Goal: Information Seeking & Learning: Learn about a topic

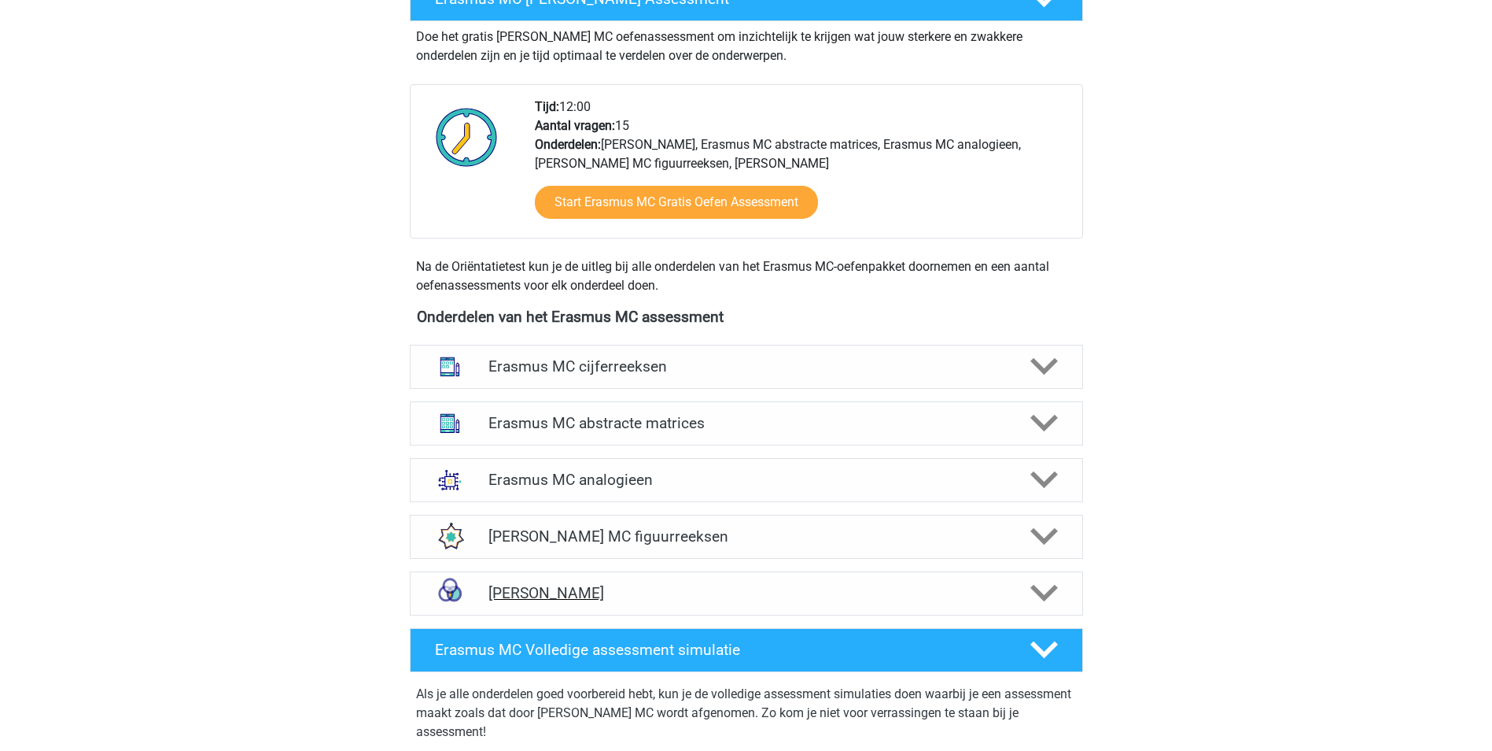
scroll to position [393, 0]
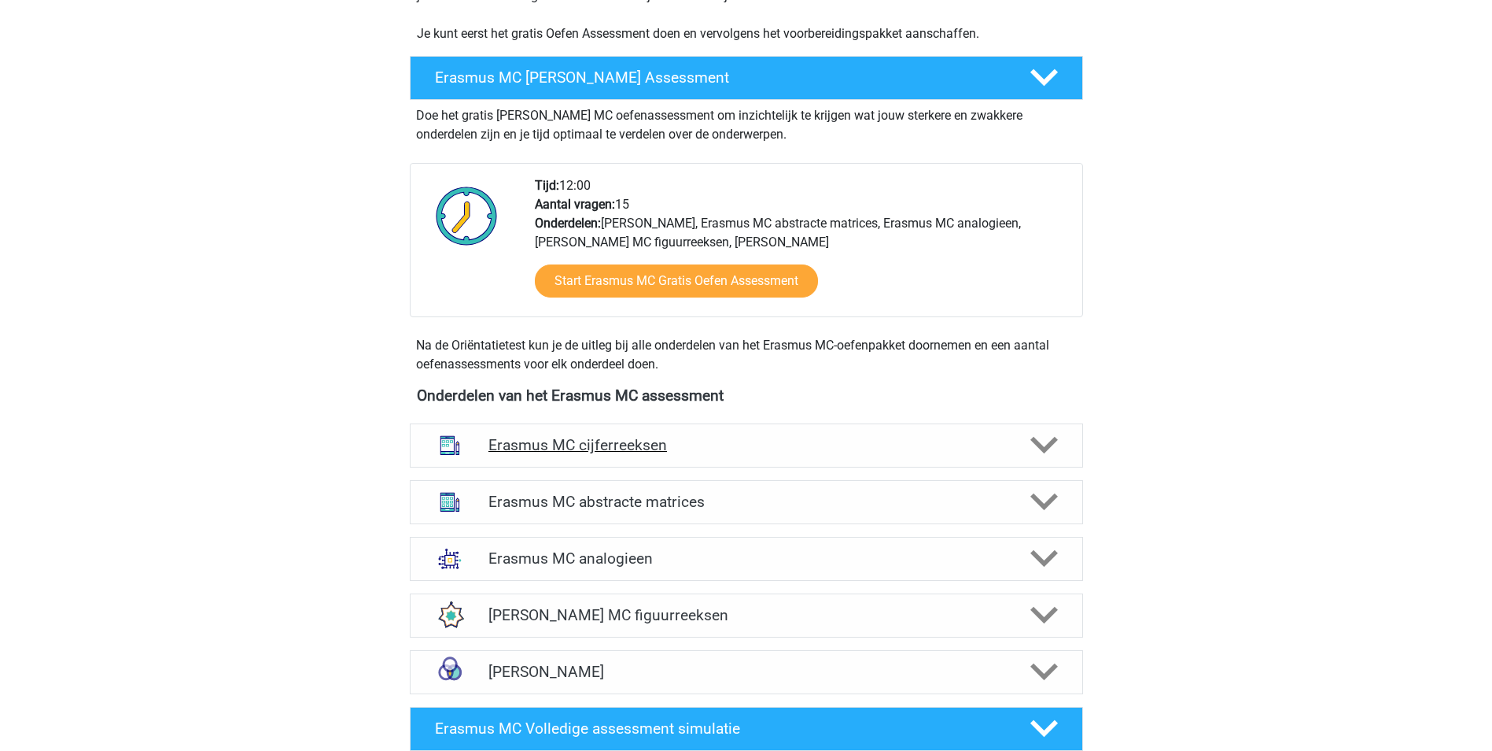
click at [1072, 444] on div "Erasmus MC cijferreeksen" at bounding box center [746, 445] width 673 height 44
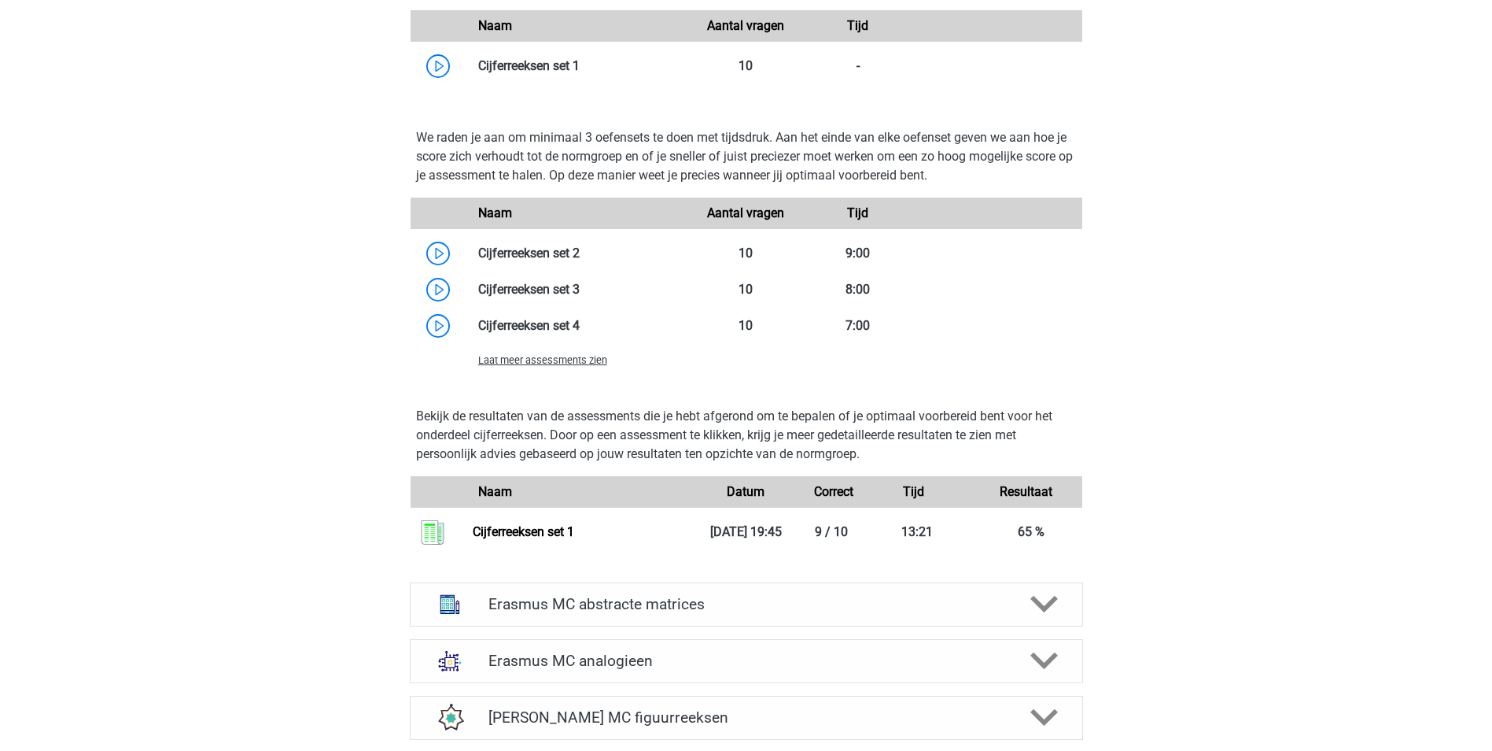
scroll to position [1259, 0]
click at [546, 360] on span "Laat meer assessments zien" at bounding box center [542, 358] width 129 height 12
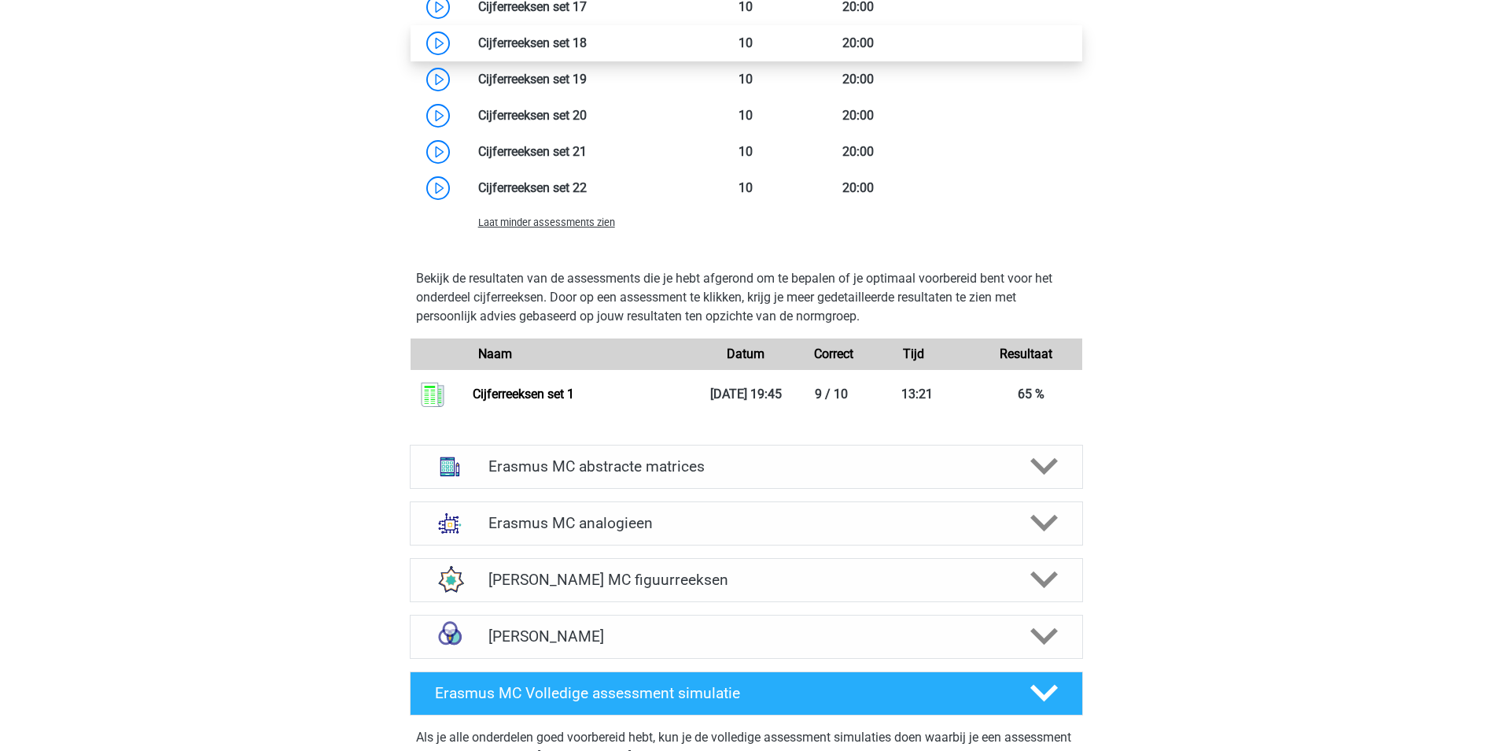
scroll to position [2124, 0]
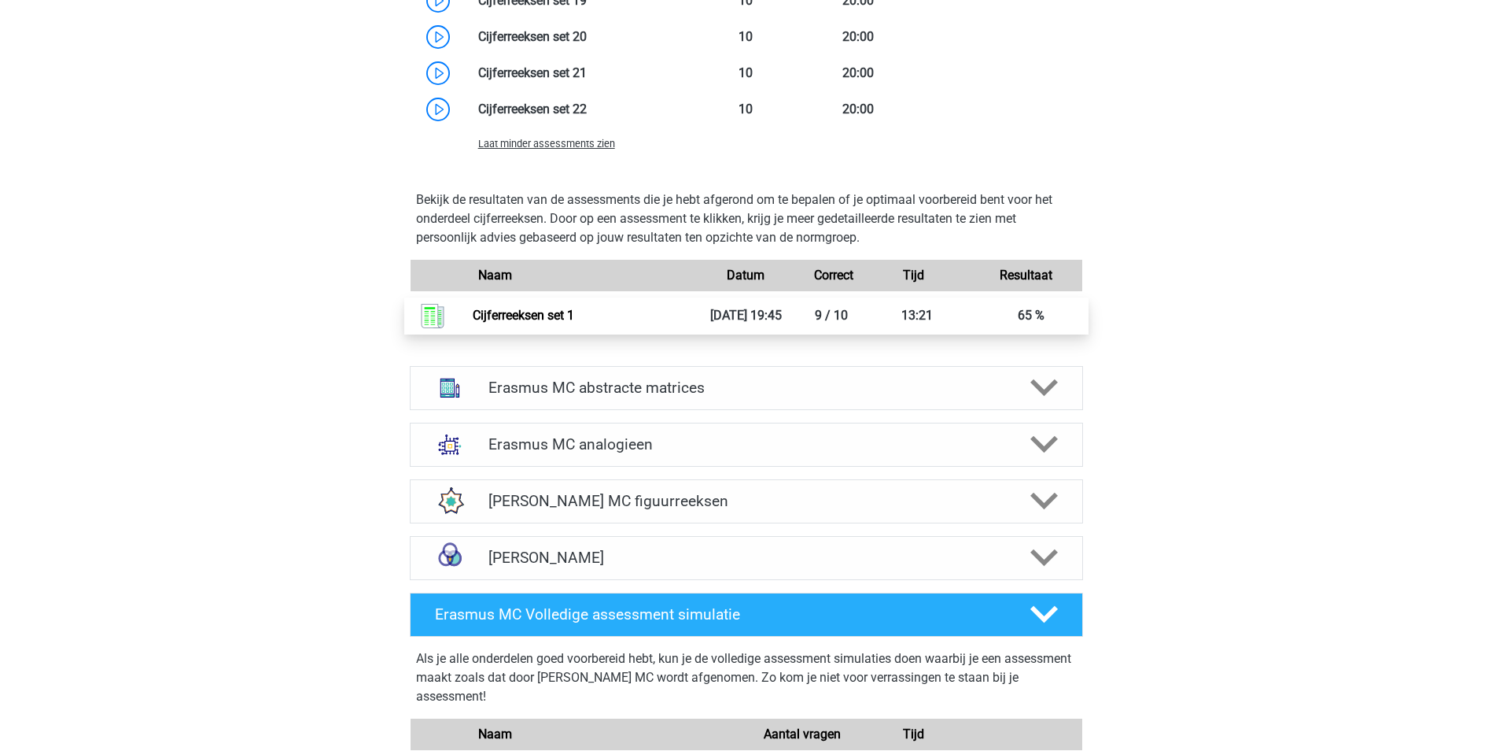
click at [574, 314] on link "Cijferreeksen set 1" at bounding box center [523, 315] width 101 height 15
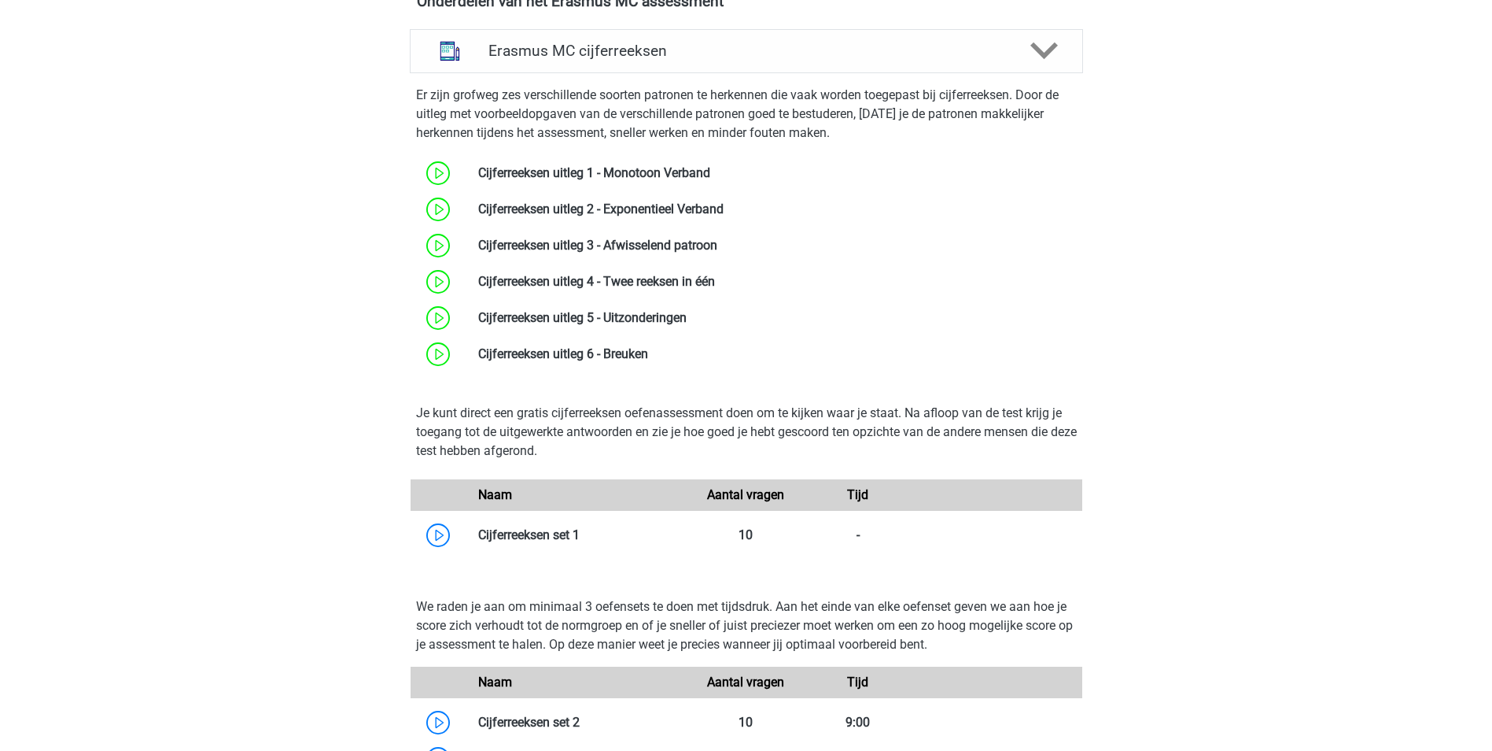
scroll to position [787, 0]
click at [687, 311] on link at bounding box center [687, 318] width 0 height 15
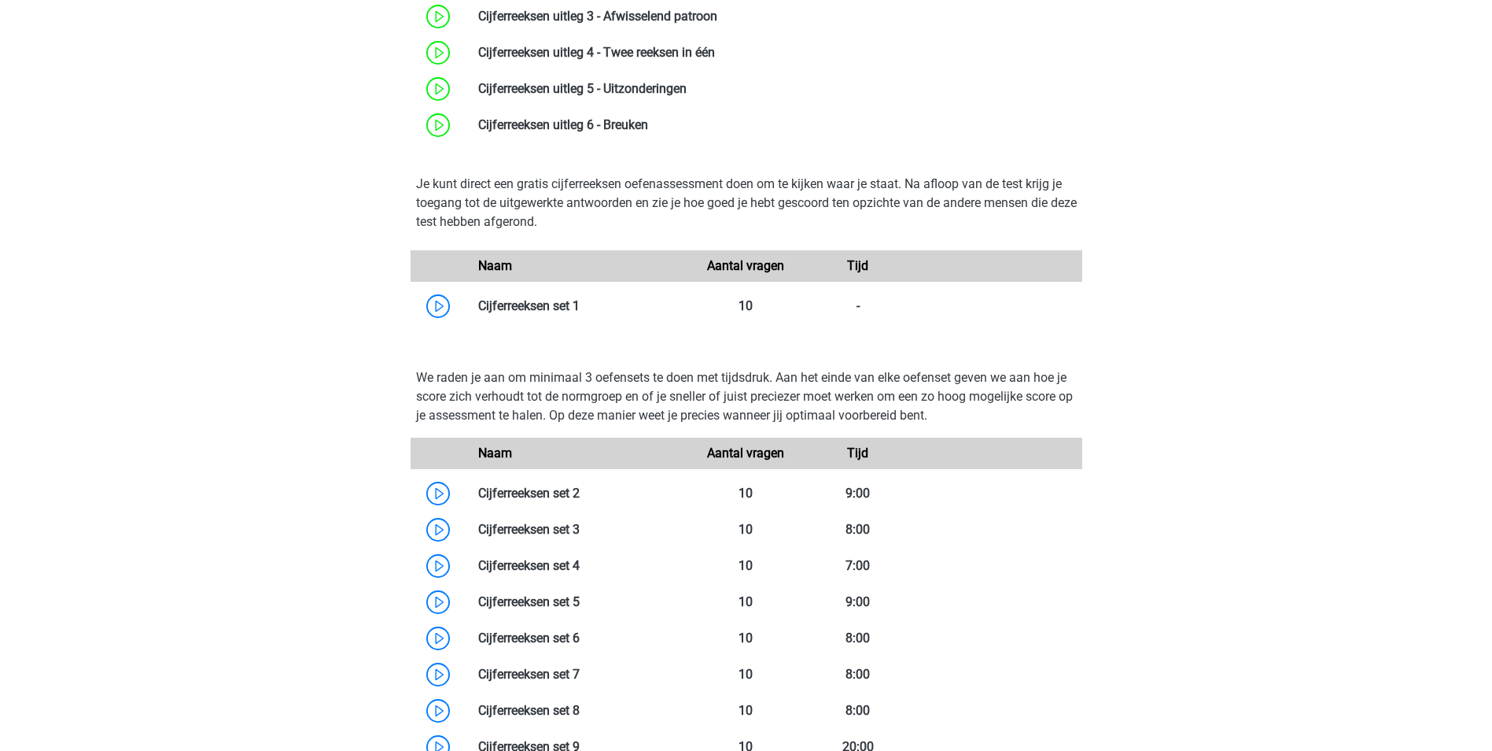
scroll to position [1023, 0]
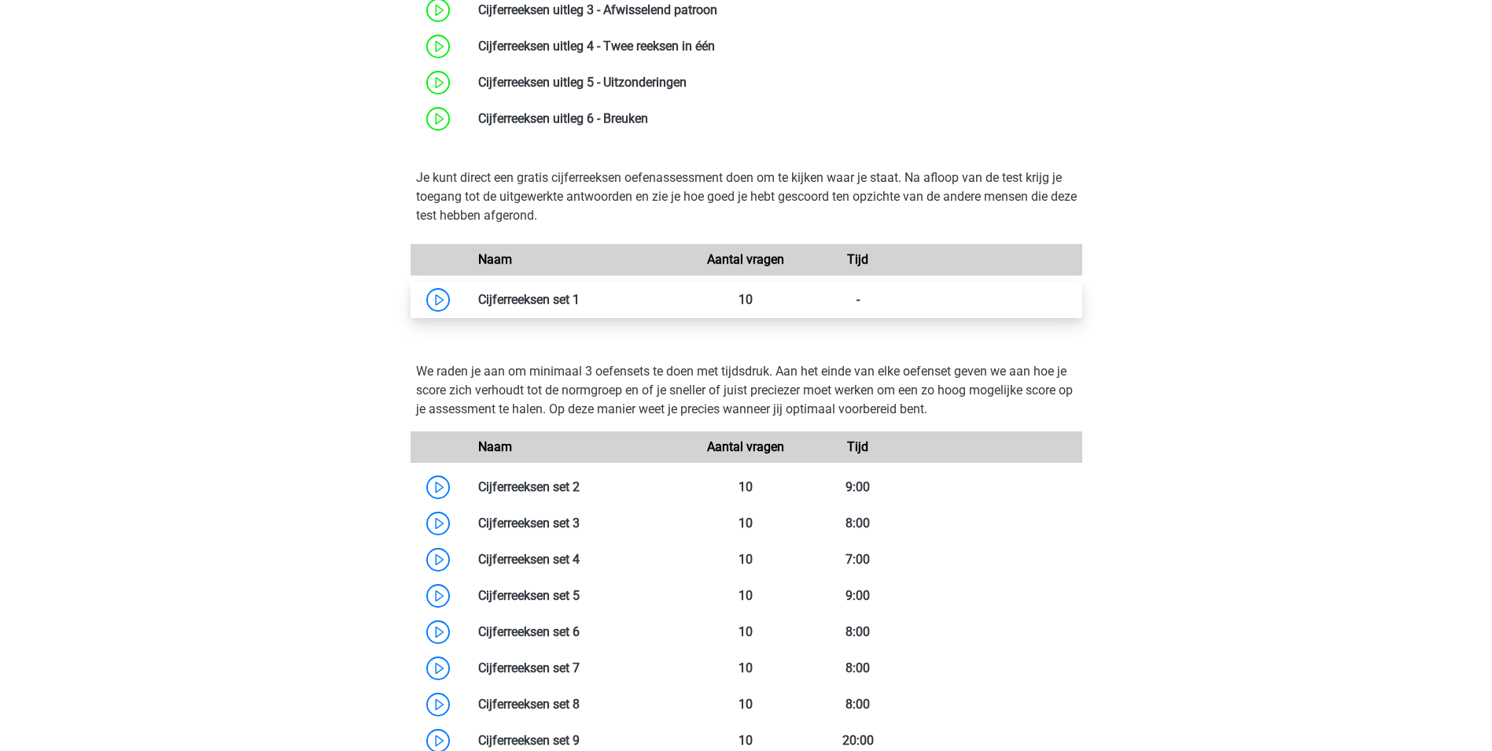
click at [580, 307] on link at bounding box center [580, 299] width 0 height 15
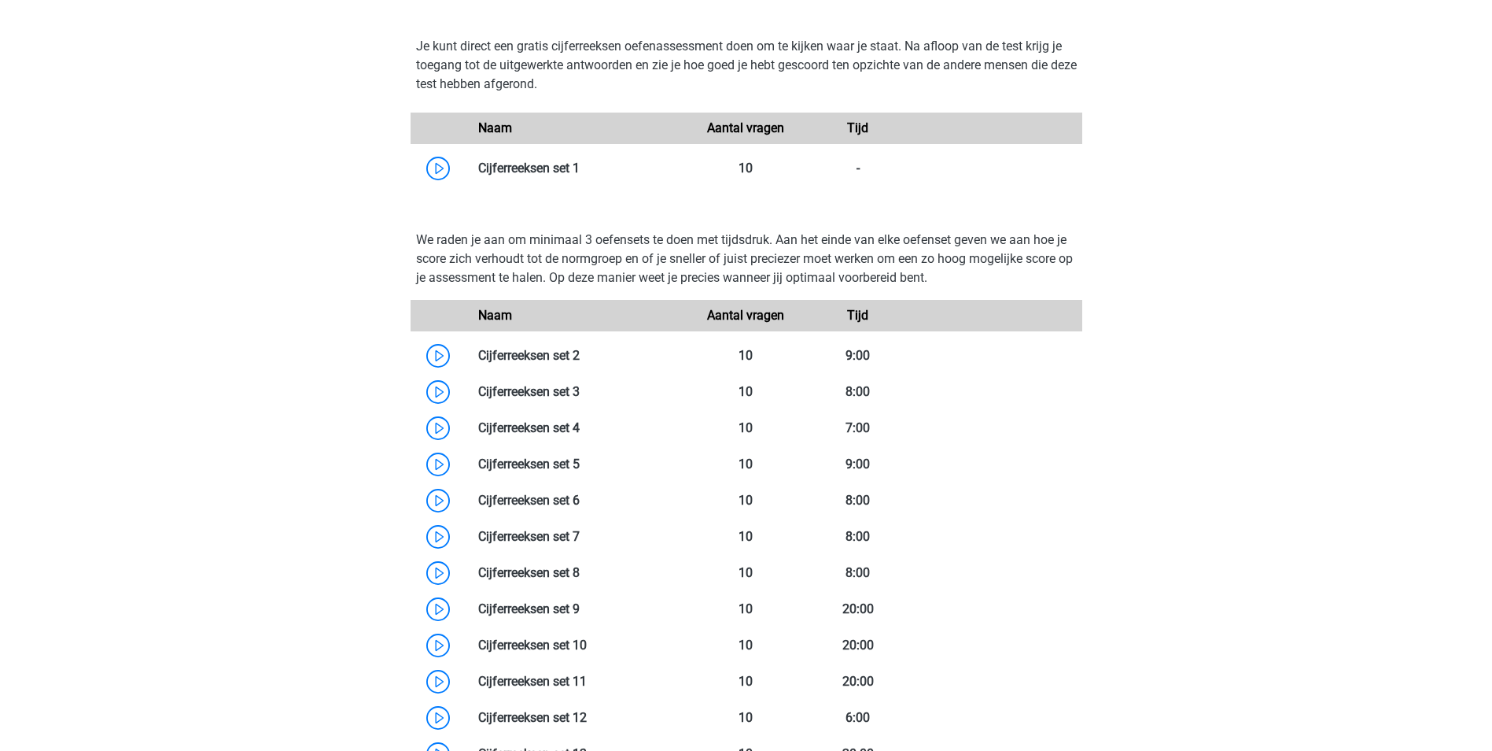
scroll to position [1180, 0]
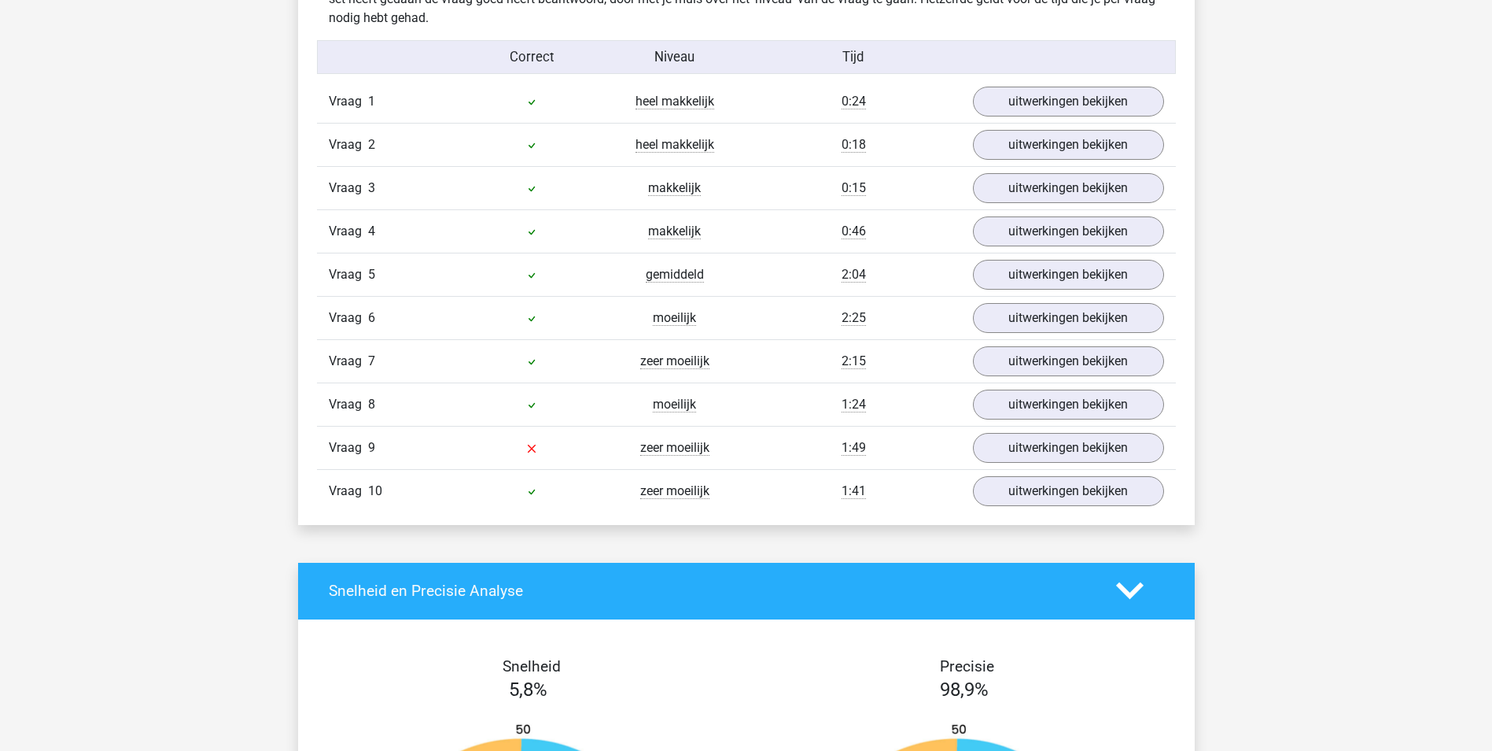
scroll to position [1101, 0]
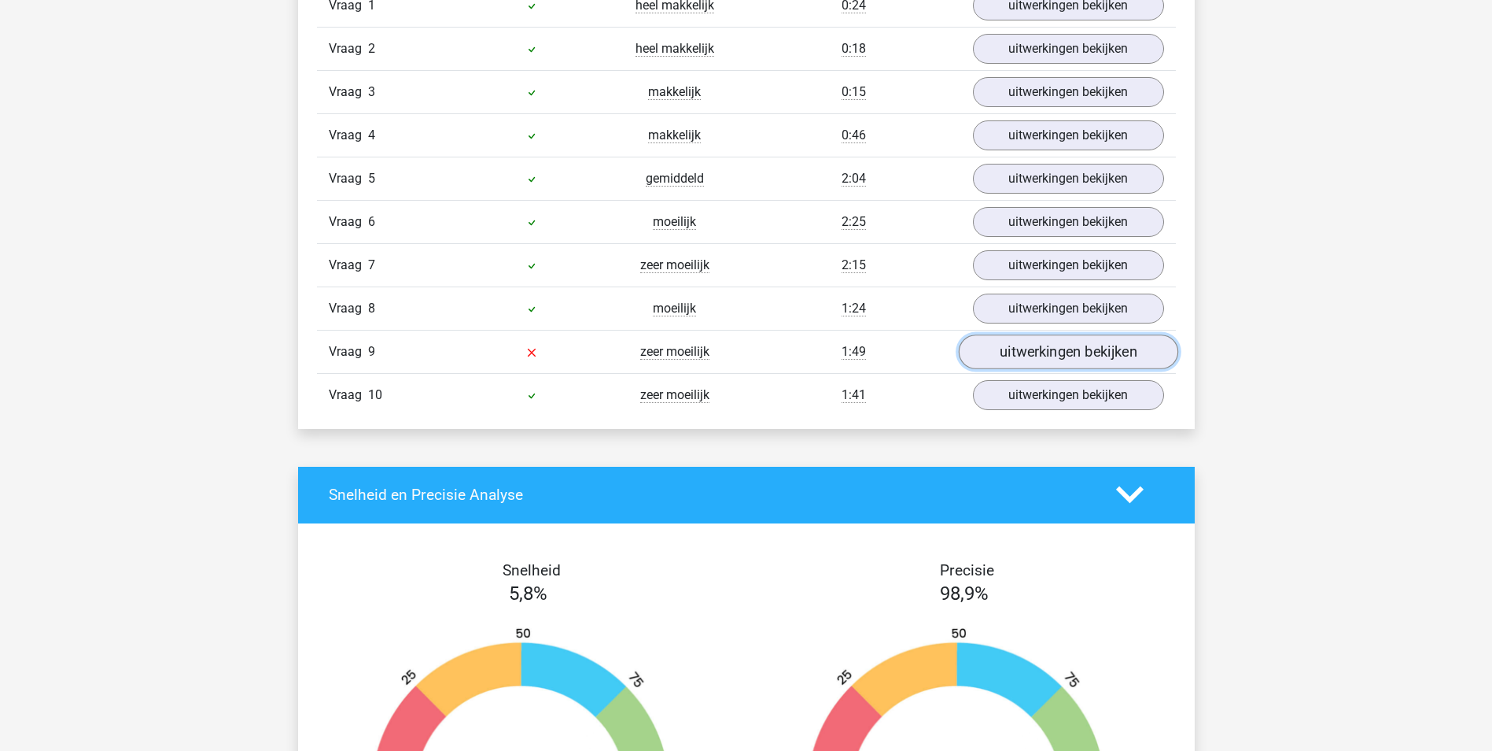
click at [1048, 345] on link "uitwerkingen bekijken" at bounding box center [1067, 351] width 219 height 35
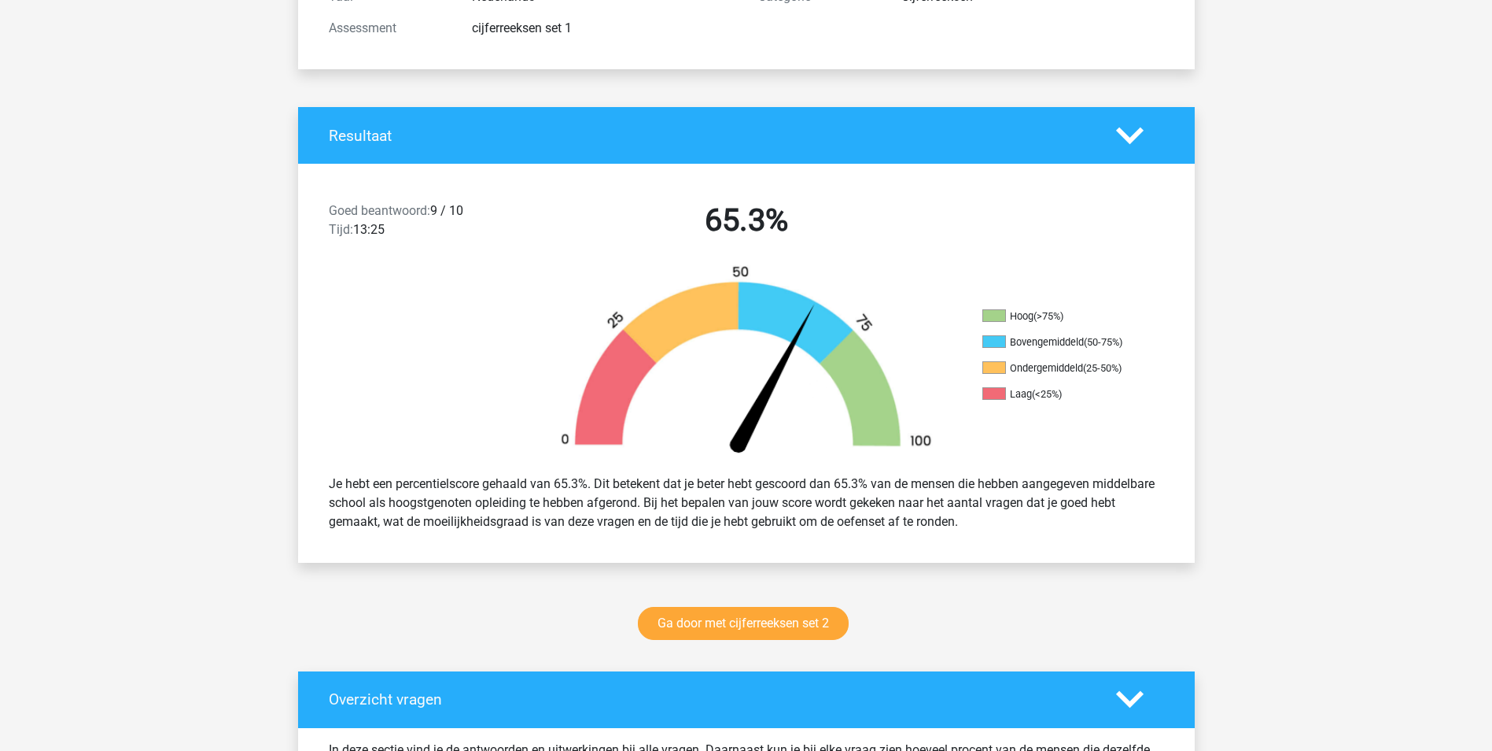
scroll to position [0, 0]
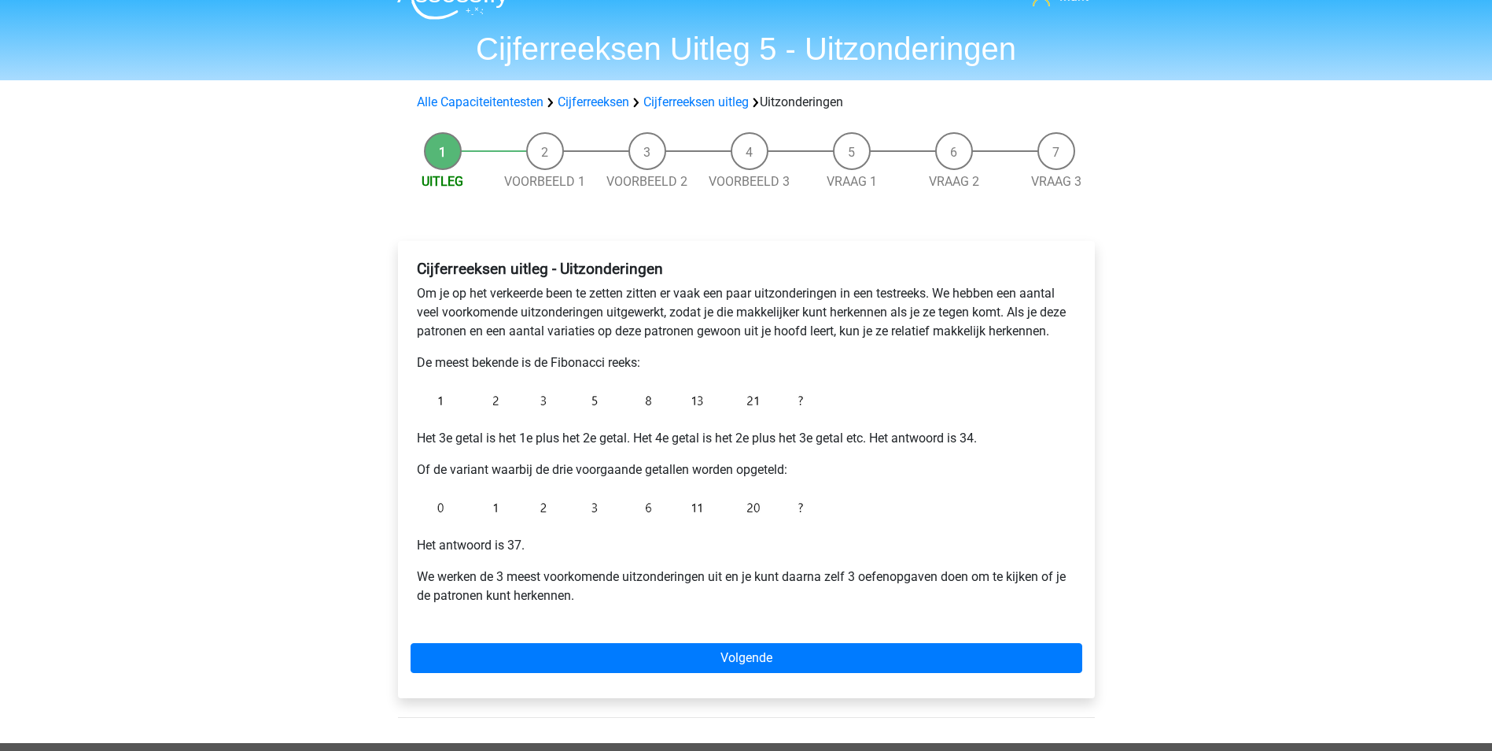
scroll to position [79, 0]
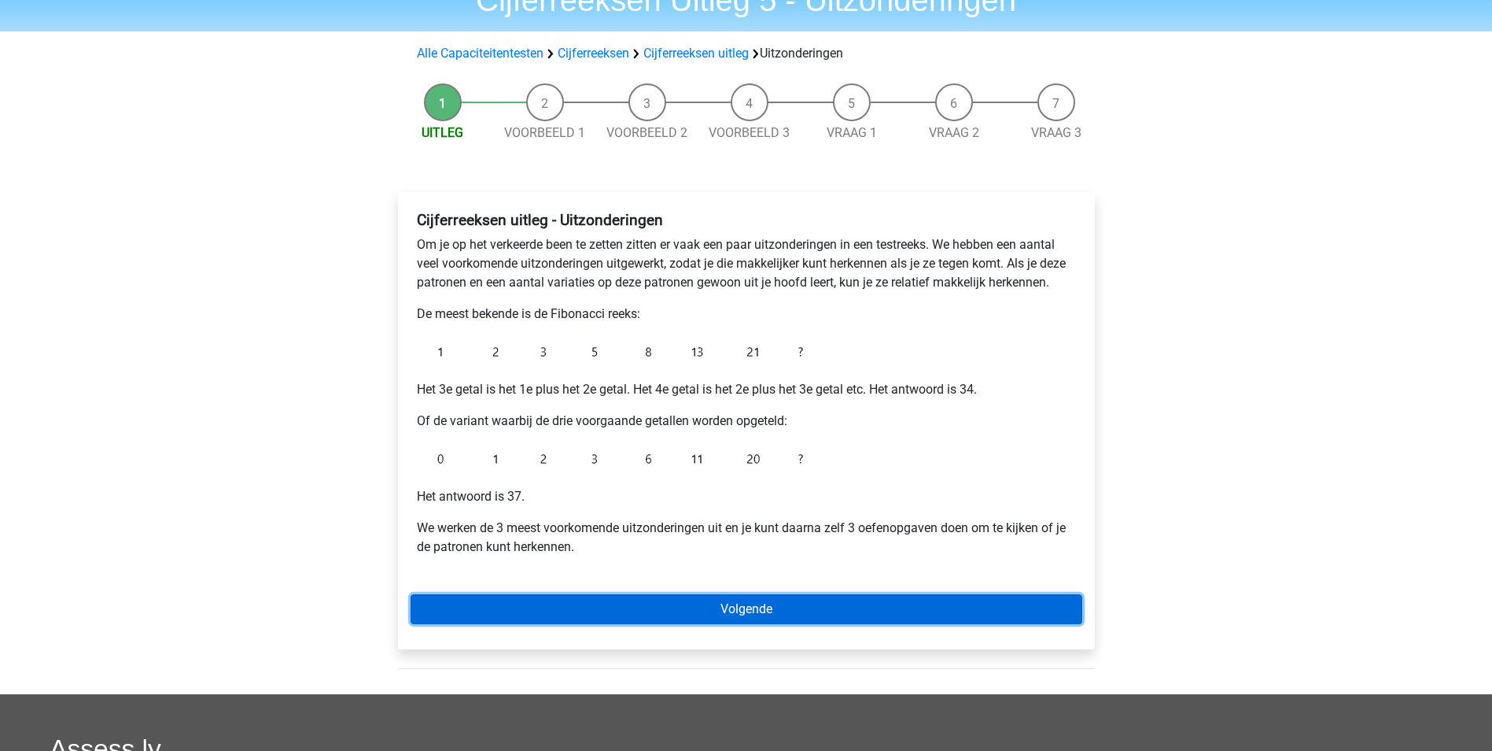
click at [719, 610] on link "Volgende" at bounding box center [747, 609] width 672 height 30
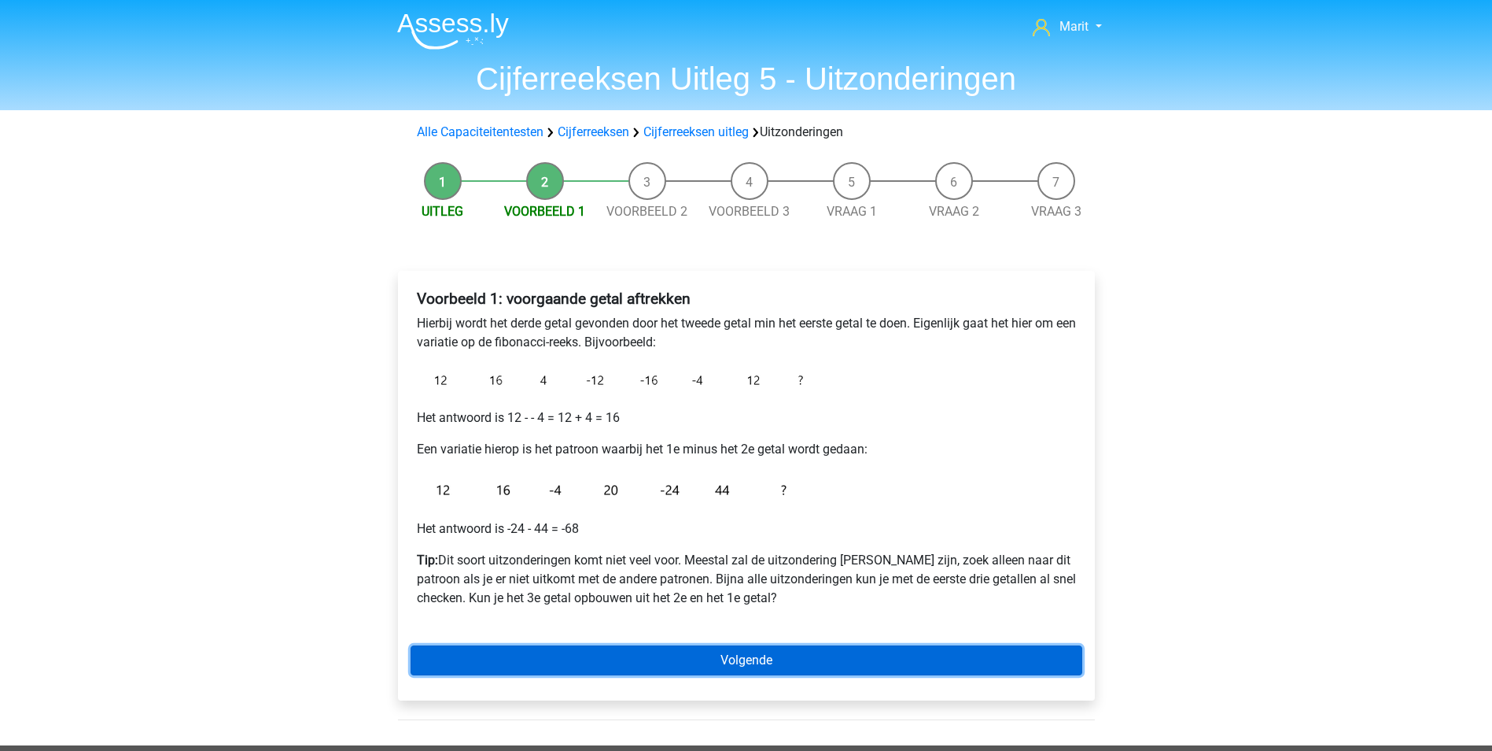
click at [726, 657] on link "Volgende" at bounding box center [747, 660] width 672 height 30
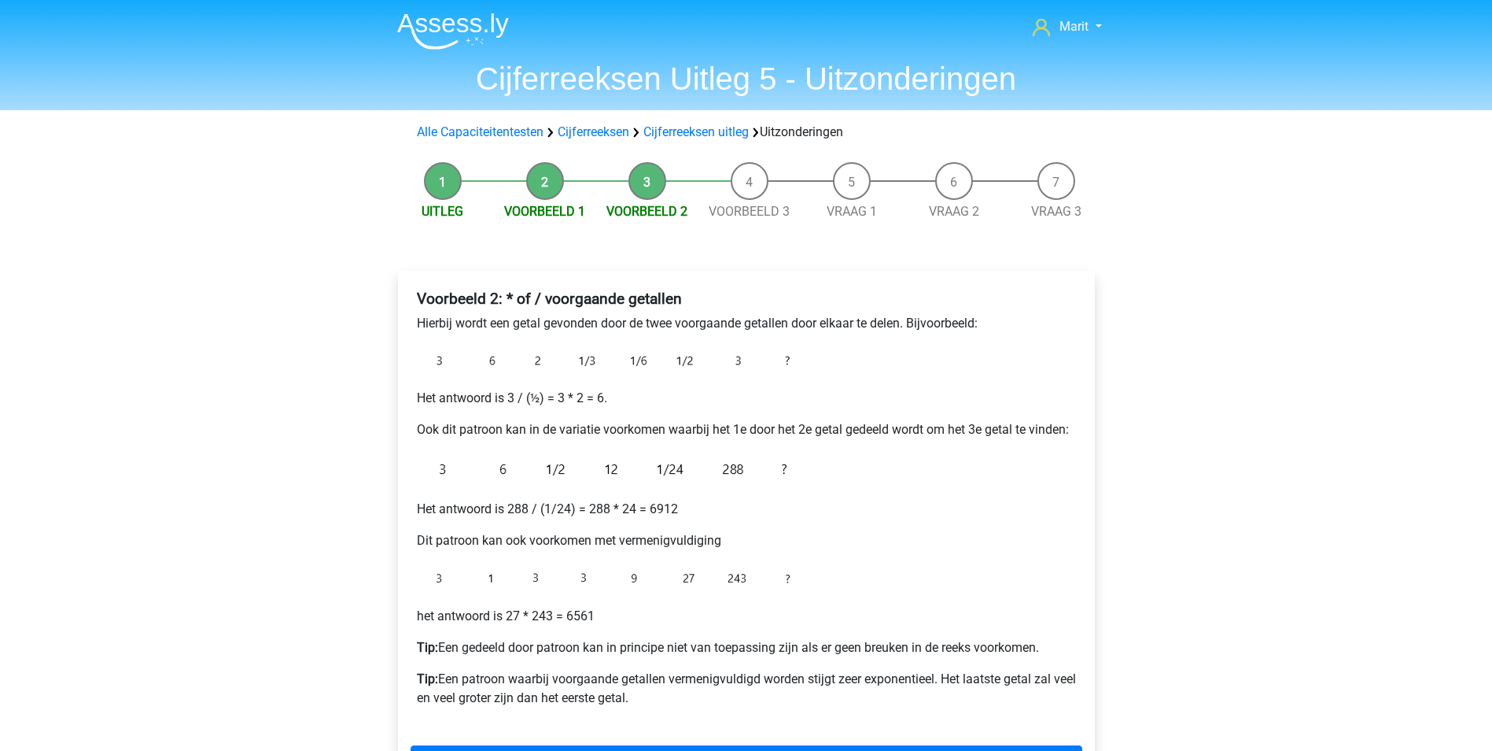
scroll to position [79, 0]
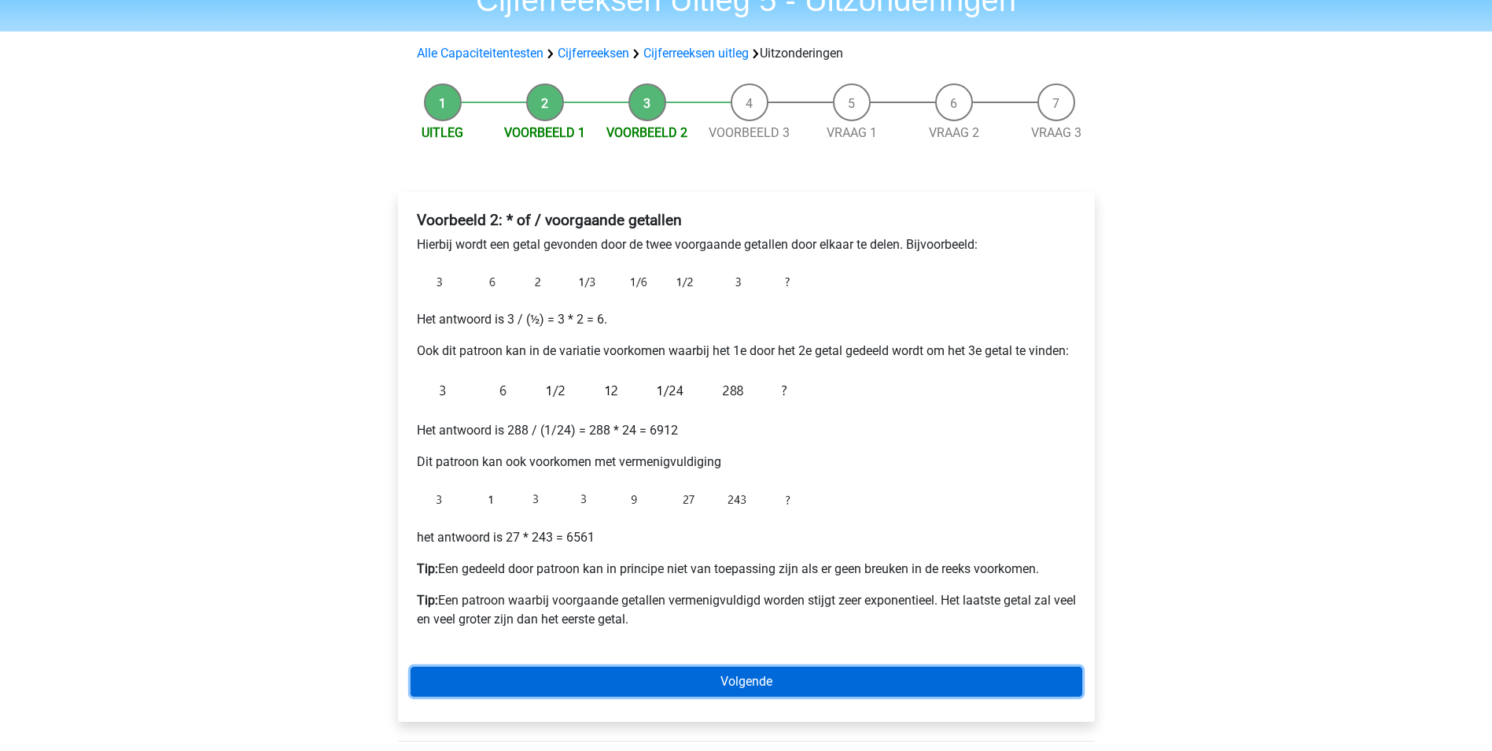
click at [665, 673] on link "Volgende" at bounding box center [747, 681] width 672 height 30
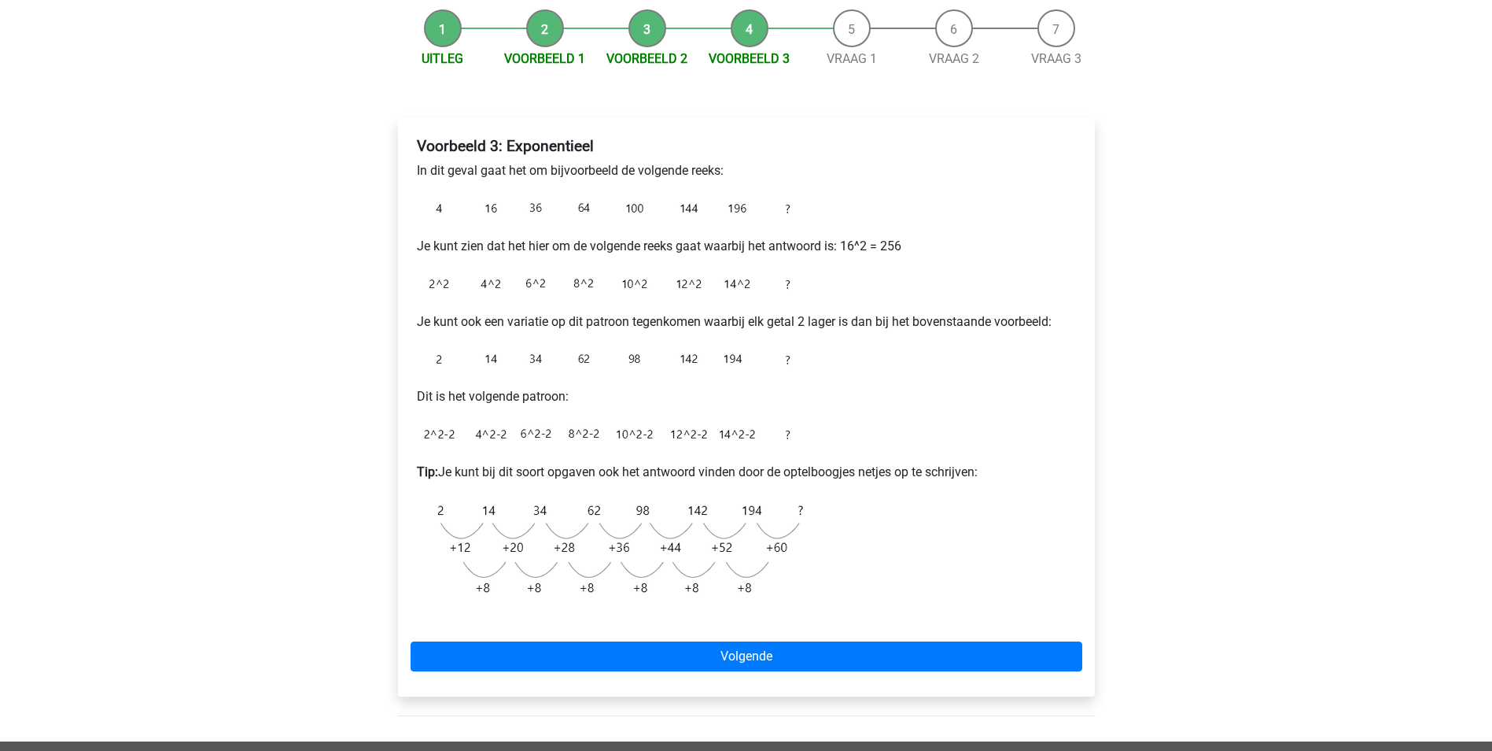
scroll to position [157, 0]
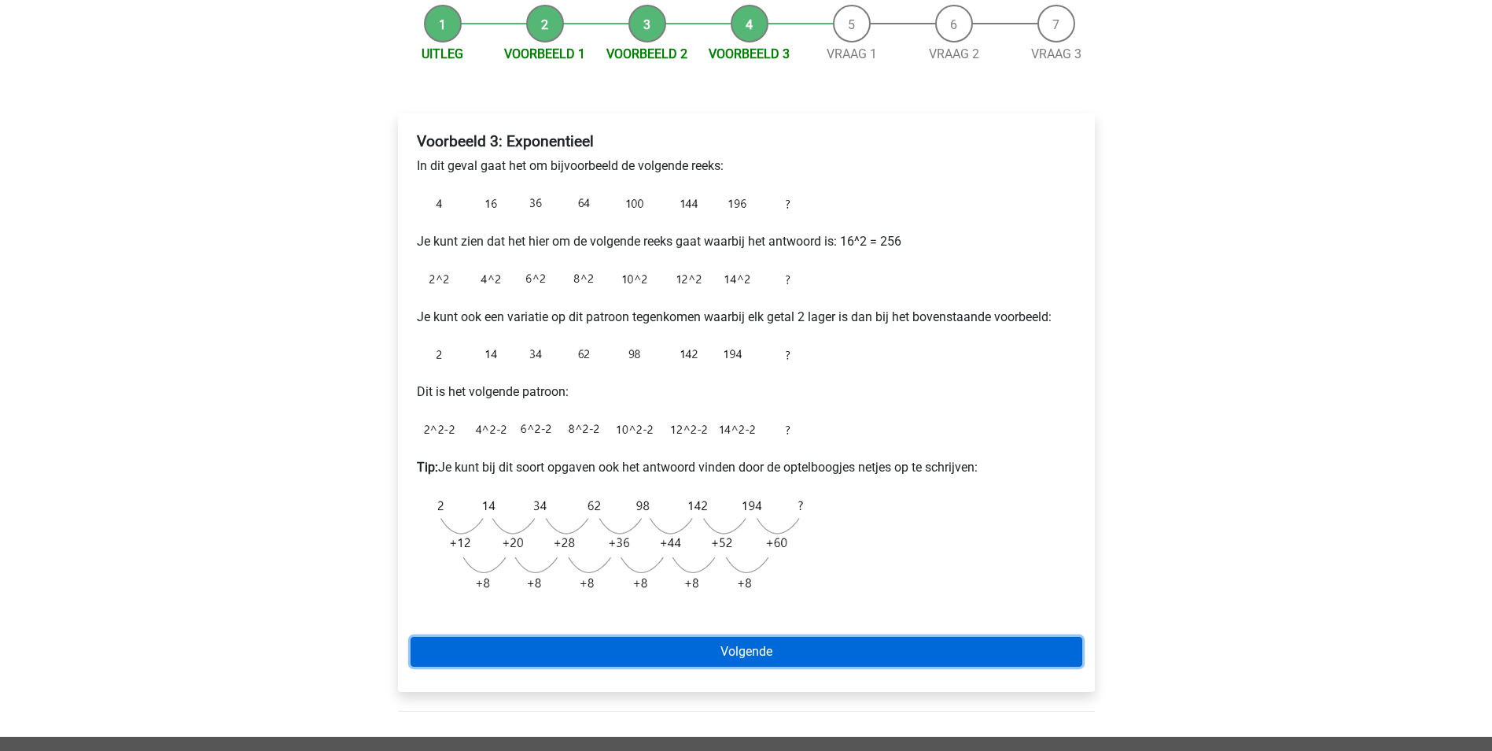
click at [593, 643] on link "Volgende" at bounding box center [747, 651] width 672 height 30
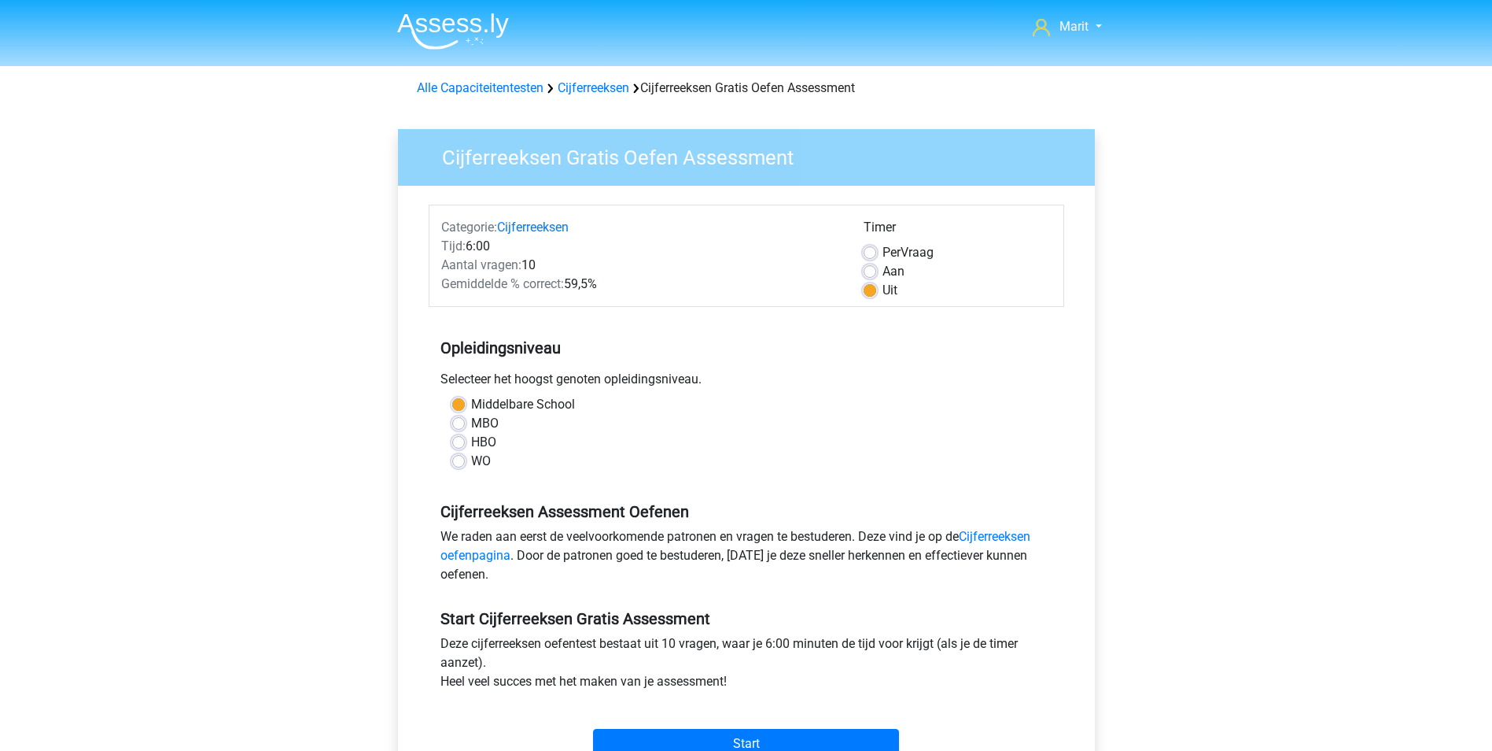
click at [891, 267] on label "Aan" at bounding box center [894, 271] width 22 height 19
click at [876, 267] on input "Aan" at bounding box center [870, 270] width 13 height 16
radio input "true"
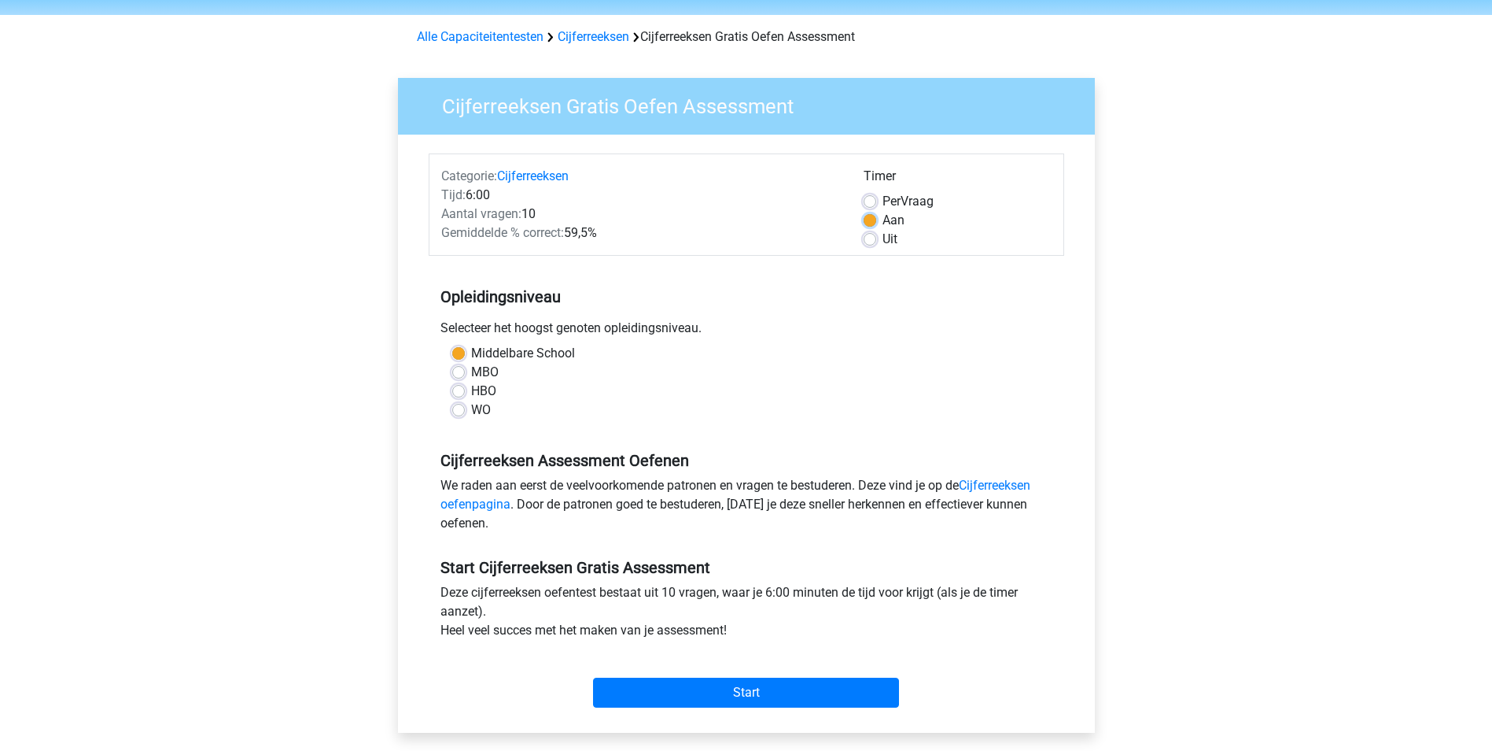
scroll to position [79, 0]
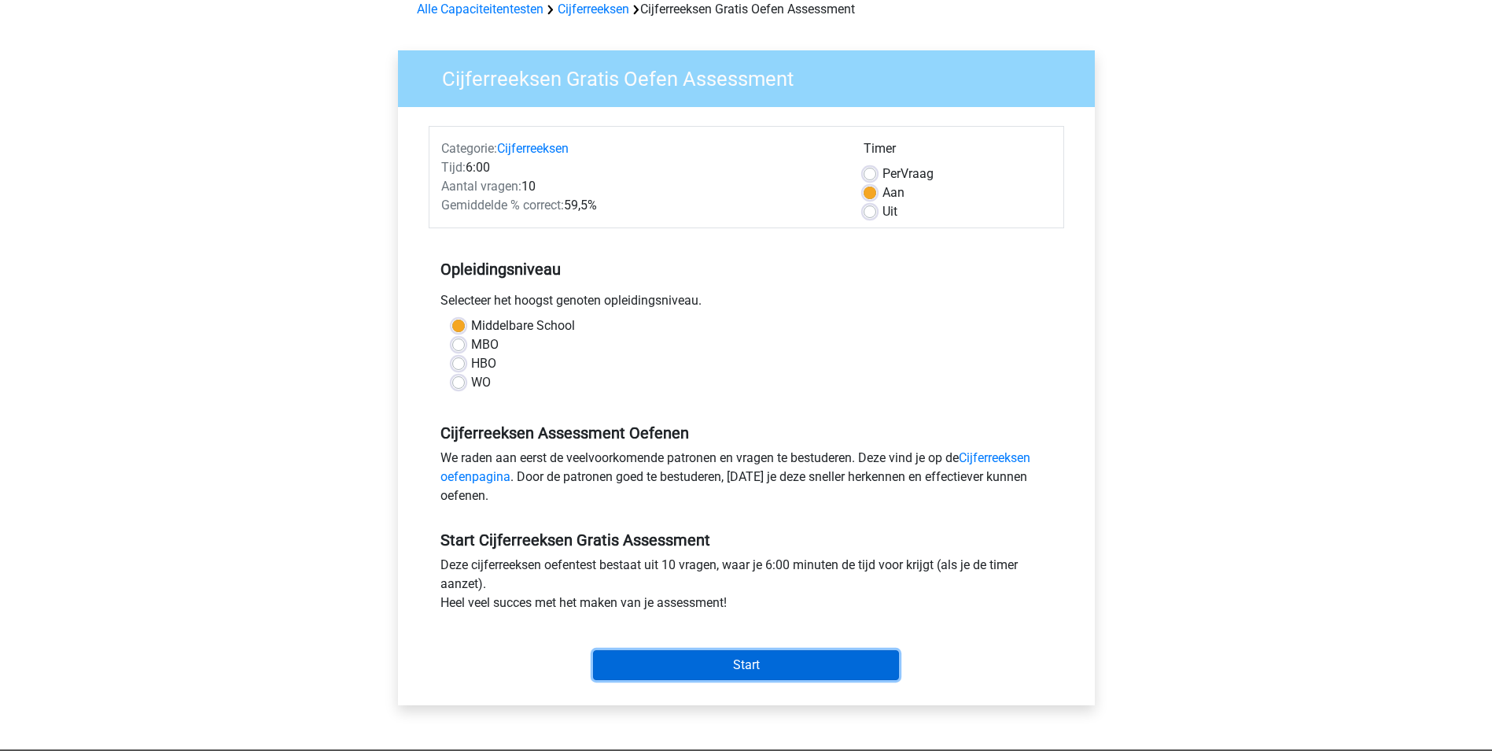
click at [703, 658] on input "Start" at bounding box center [746, 665] width 306 height 30
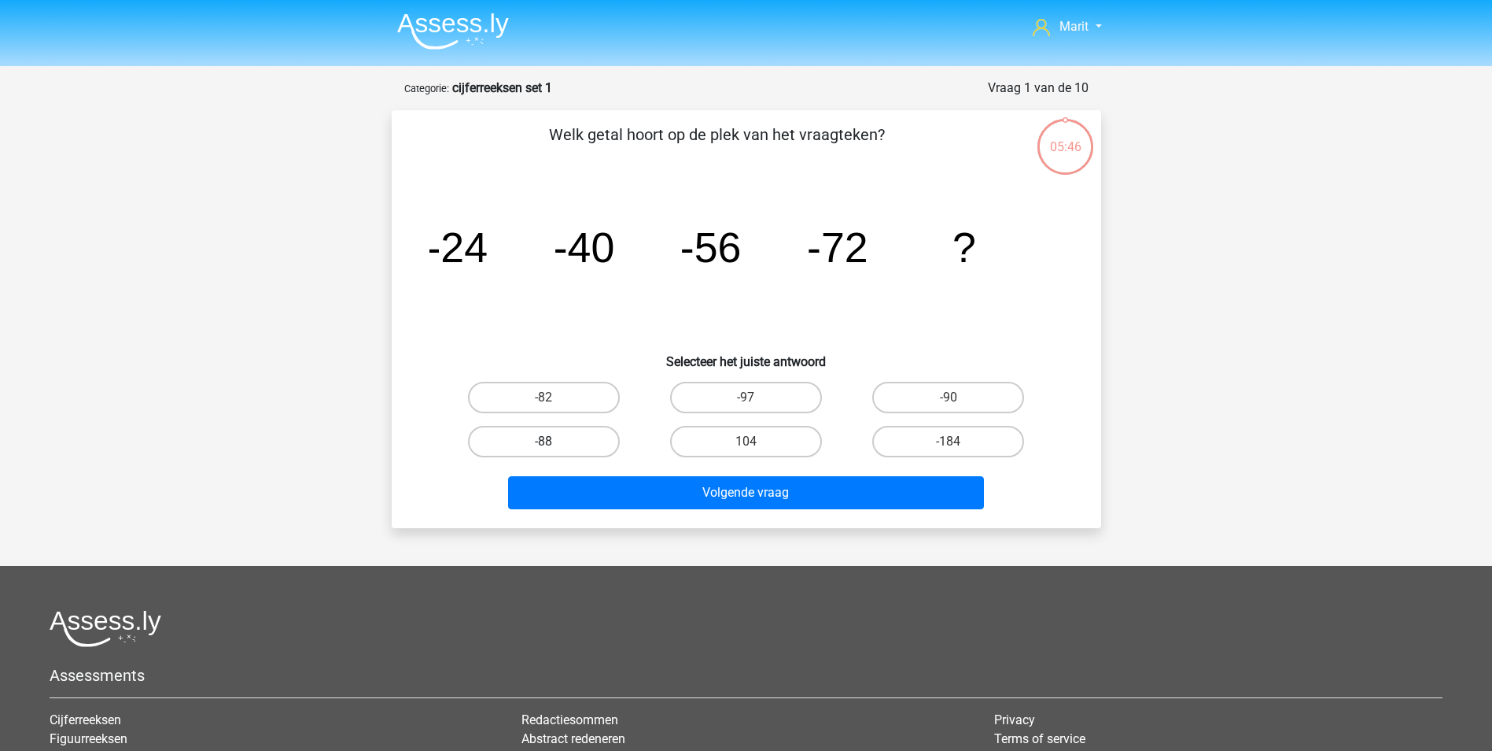
click at [558, 451] on label "-88" at bounding box center [544, 441] width 152 height 31
click at [554, 451] on input "-88" at bounding box center [549, 446] width 10 height 10
radio input "true"
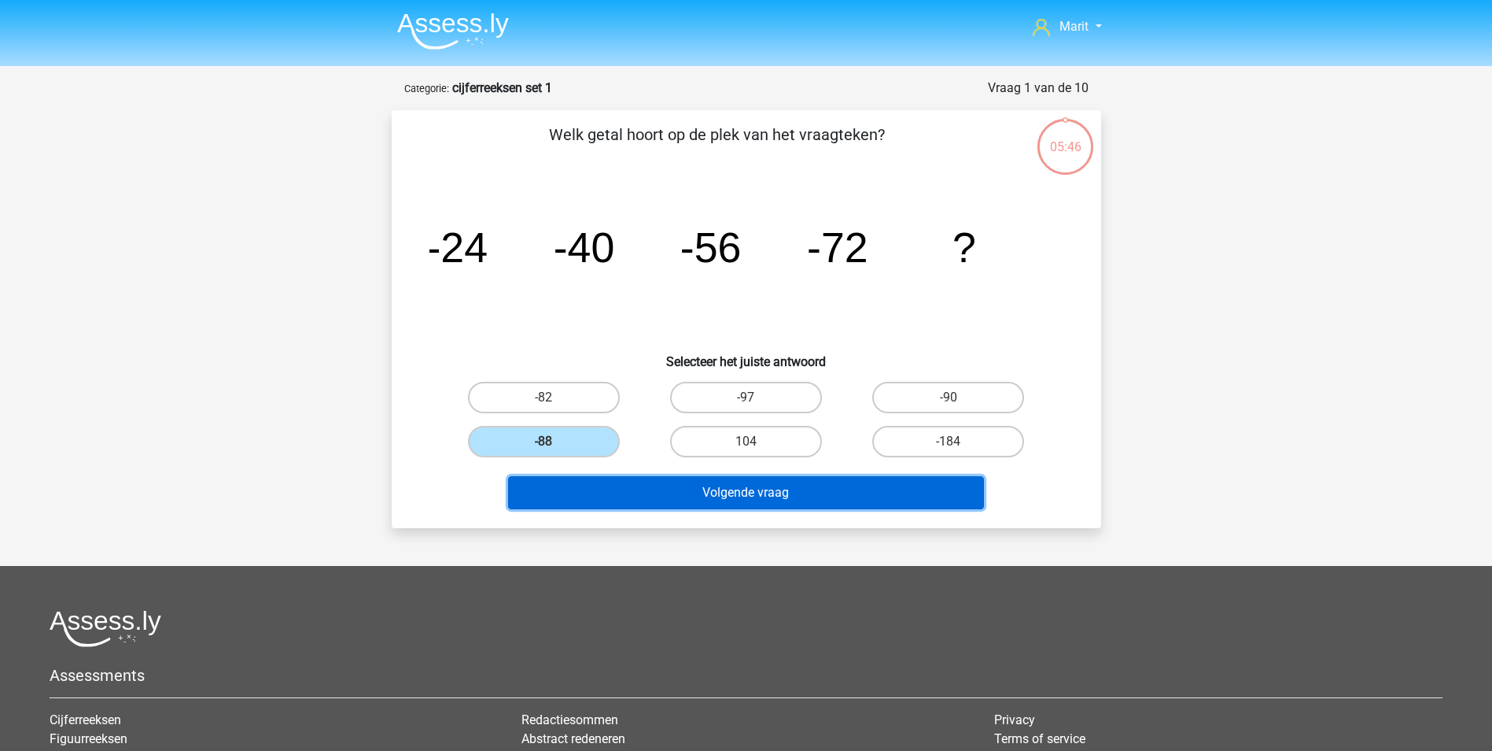
click at [588, 492] on button "Volgende vraag" at bounding box center [746, 492] width 476 height 33
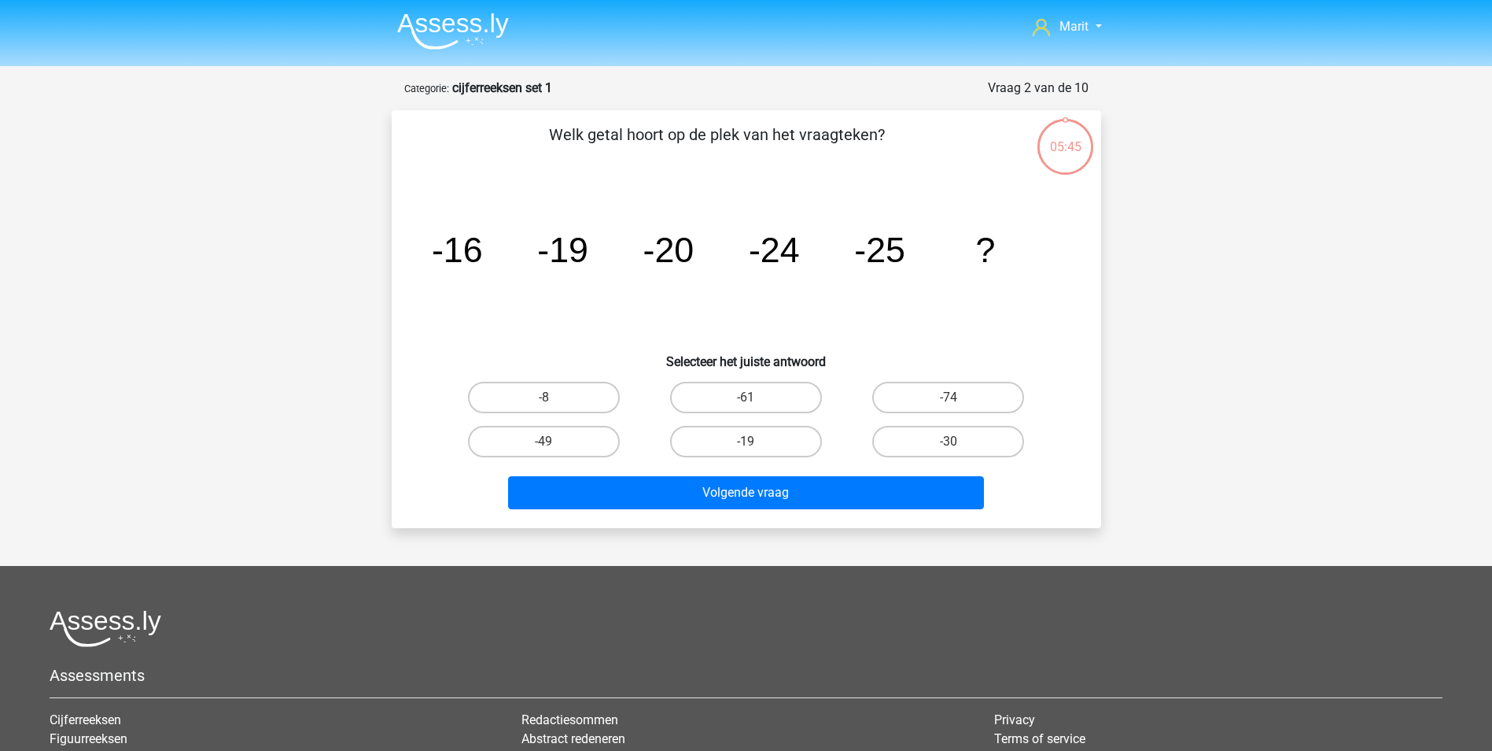
scroll to position [79, 0]
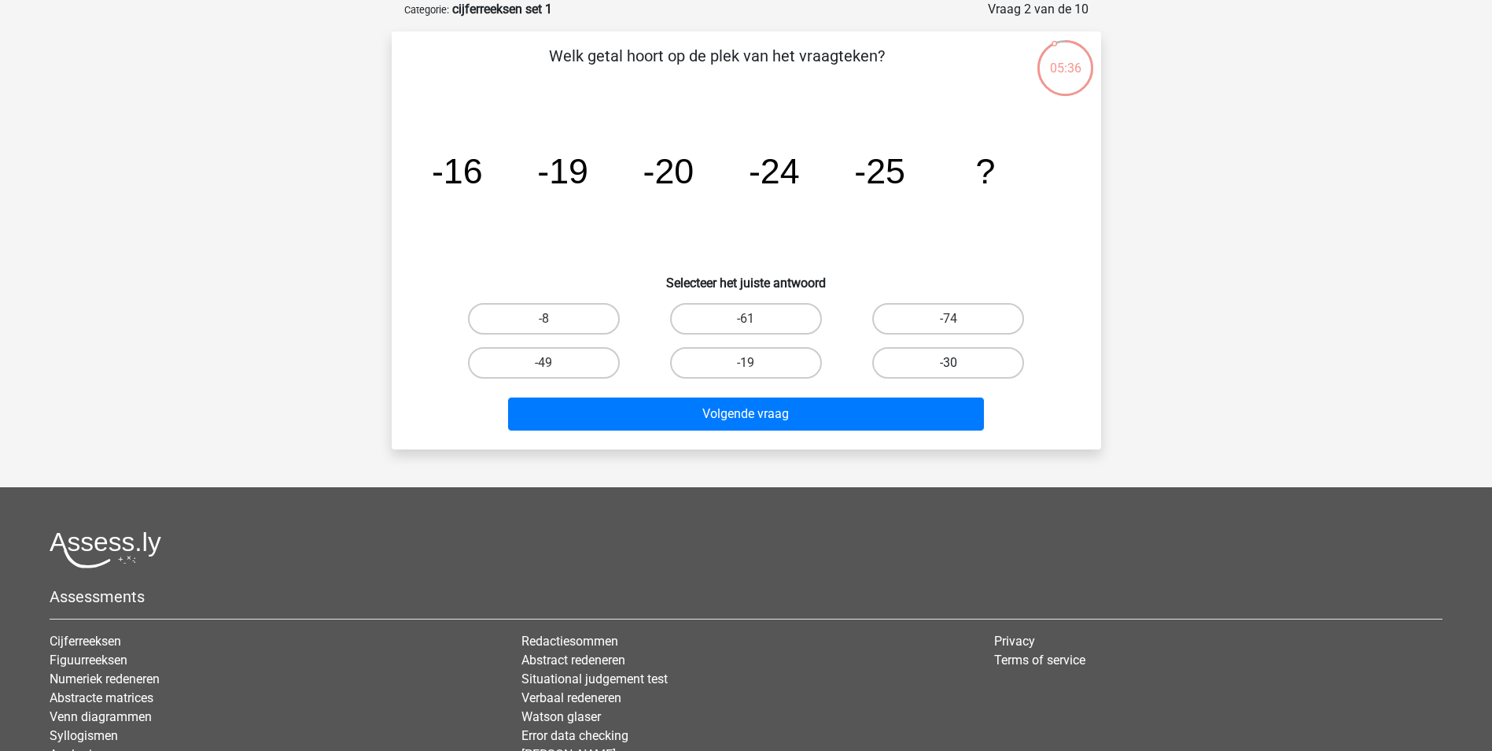
click at [942, 365] on label "-30" at bounding box center [948, 362] width 152 height 31
click at [949, 365] on input "-30" at bounding box center [954, 368] width 10 height 10
radio input "true"
click at [886, 393] on div "Volgende vraag" at bounding box center [746, 411] width 659 height 52
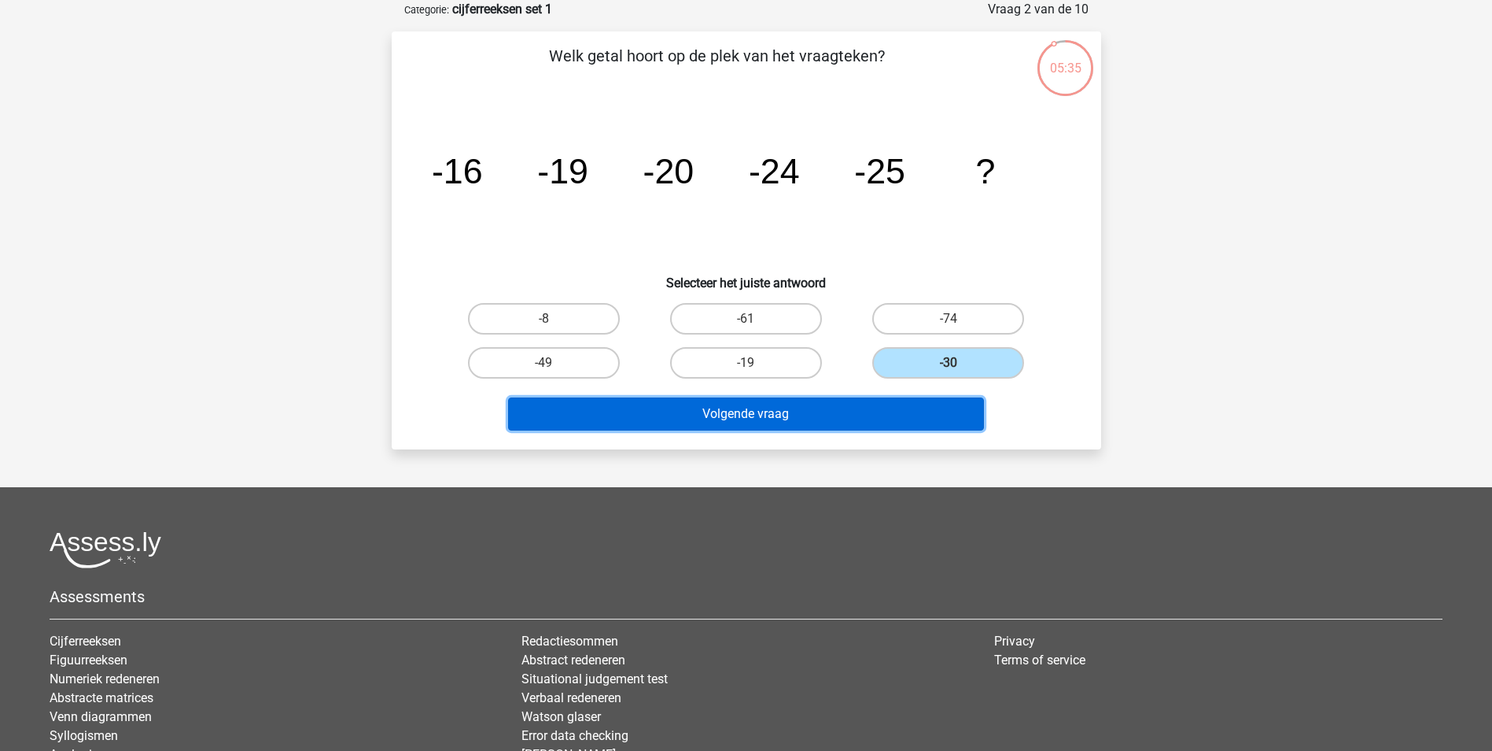
click at [885, 403] on button "Volgende vraag" at bounding box center [746, 413] width 476 height 33
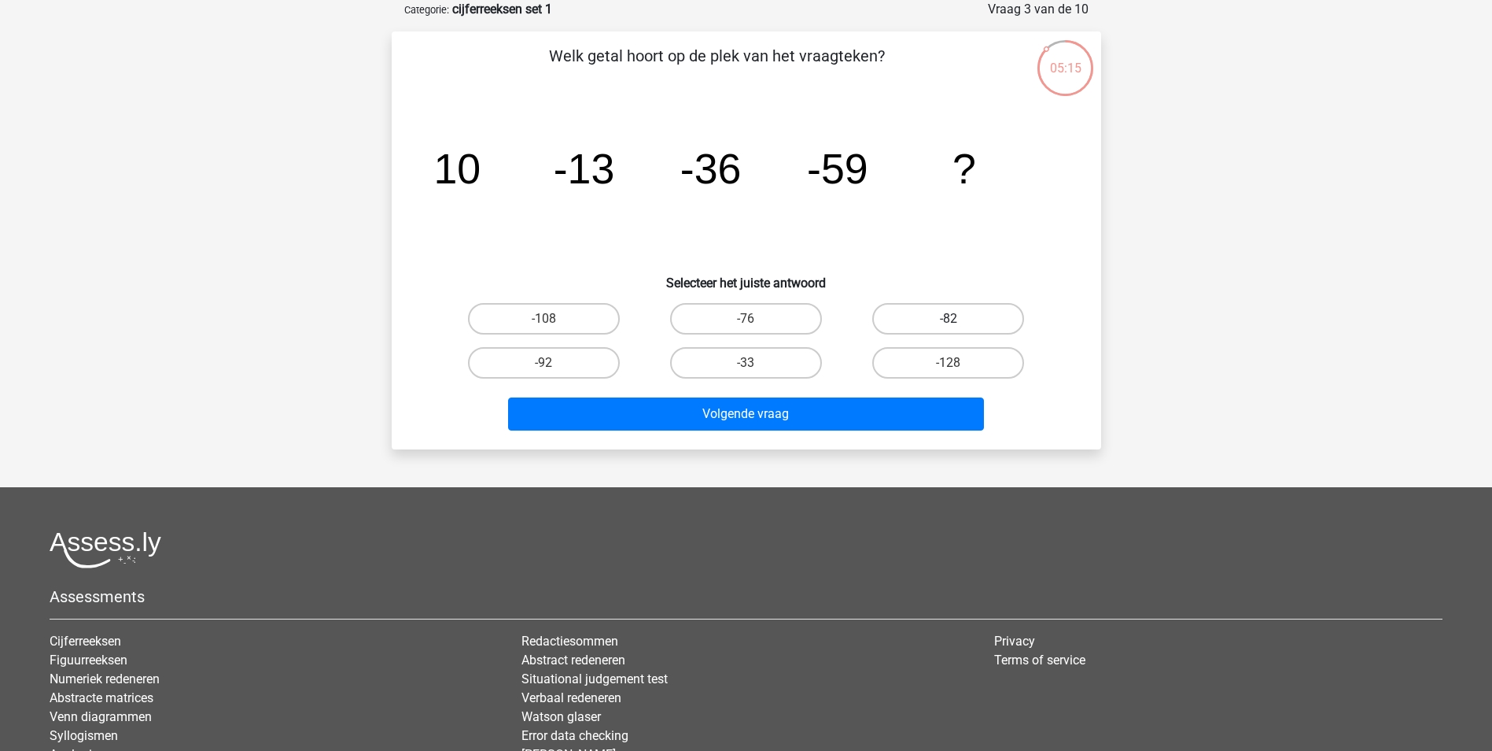
click at [972, 313] on label "-82" at bounding box center [948, 318] width 152 height 31
click at [959, 319] on input "-82" at bounding box center [954, 324] width 10 height 10
radio input "true"
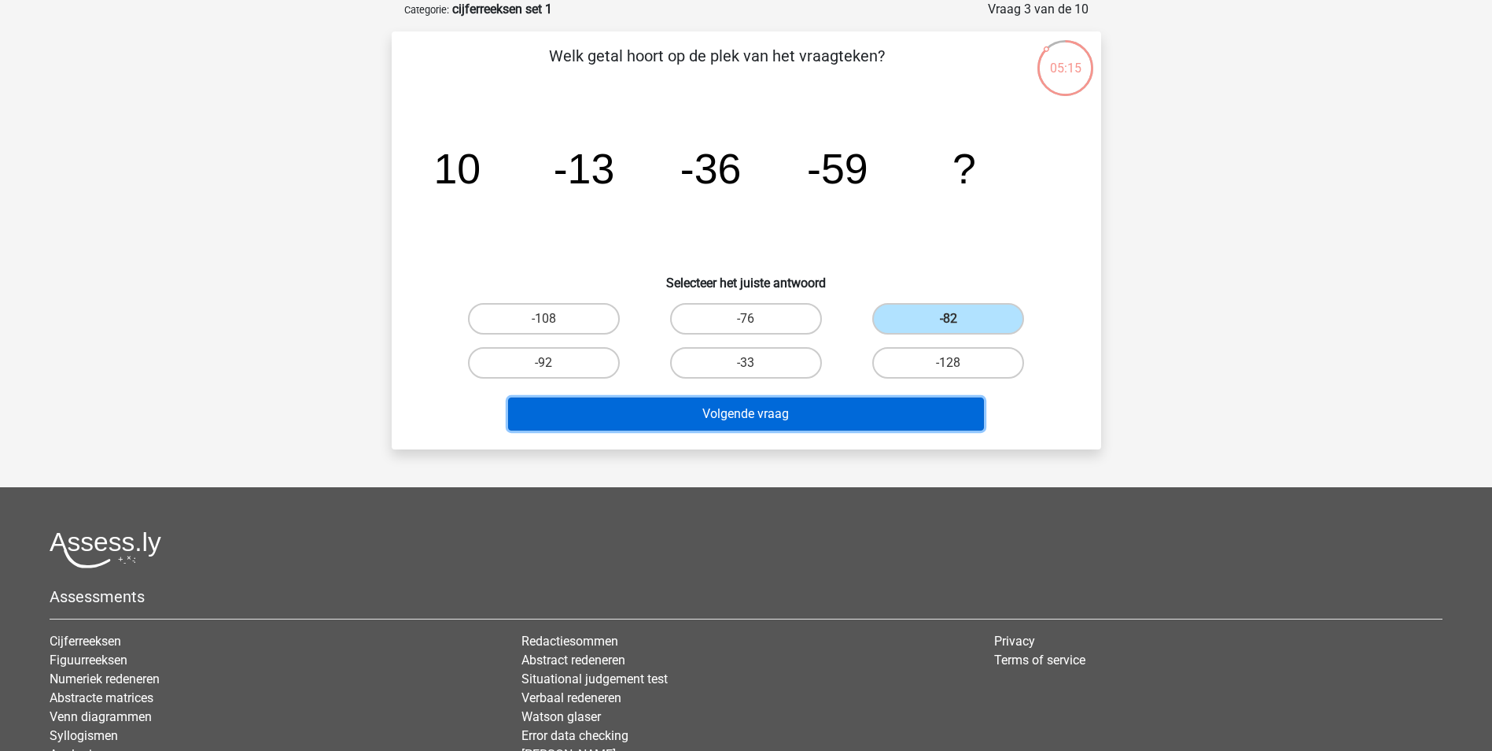
click at [883, 406] on button "Volgende vraag" at bounding box center [746, 413] width 476 height 33
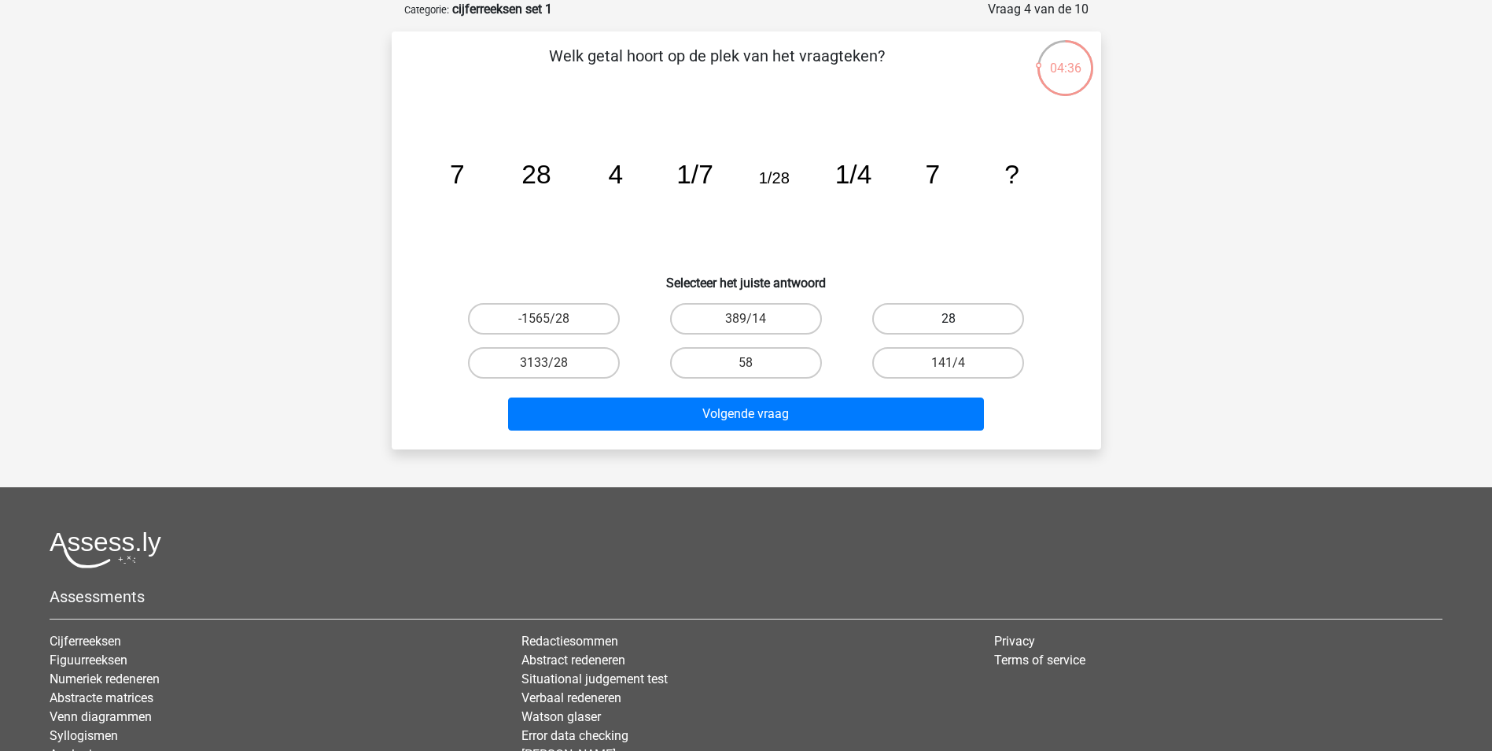
click at [971, 319] on label "28" at bounding box center [948, 318] width 152 height 31
click at [959, 319] on input "28" at bounding box center [954, 324] width 10 height 10
radio input "true"
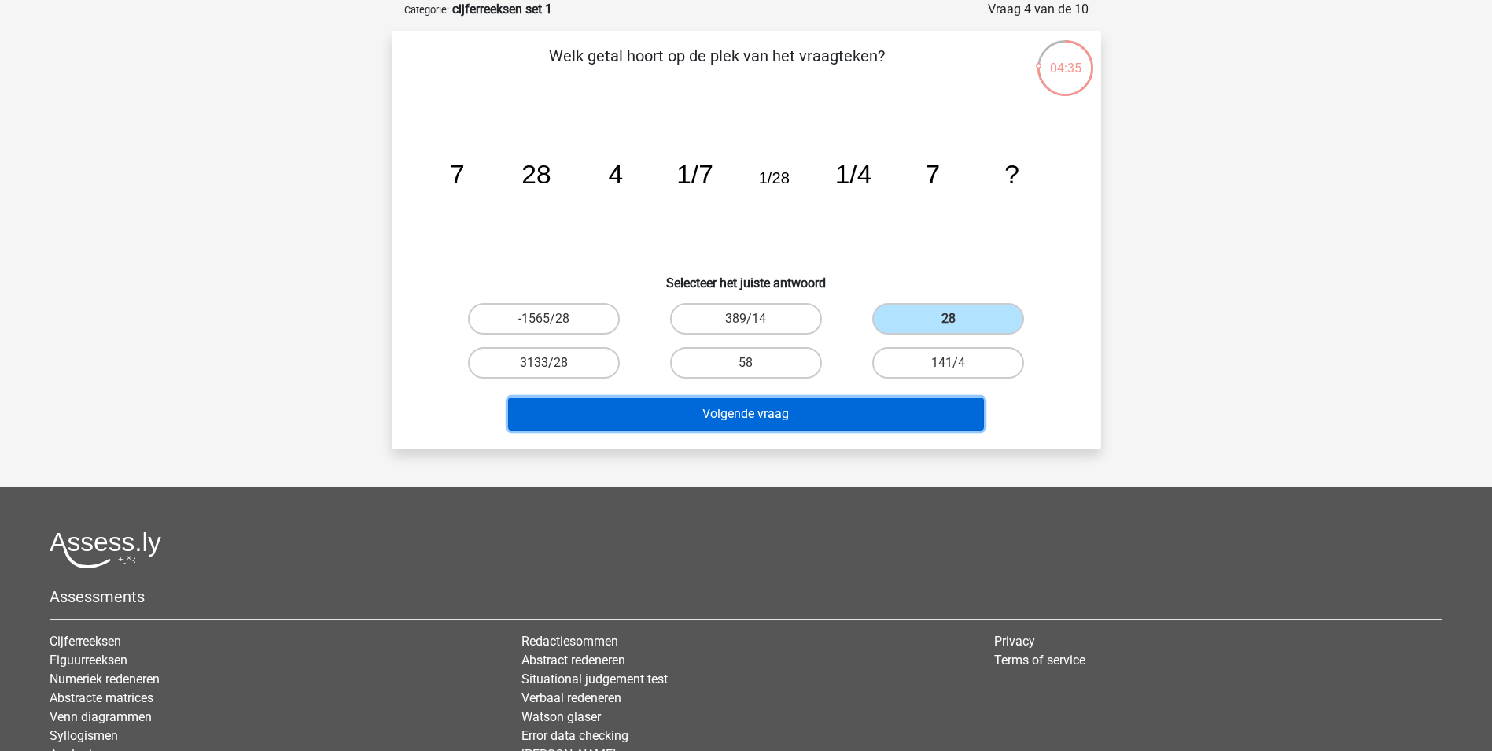
click at [913, 406] on button "Volgende vraag" at bounding box center [746, 413] width 476 height 33
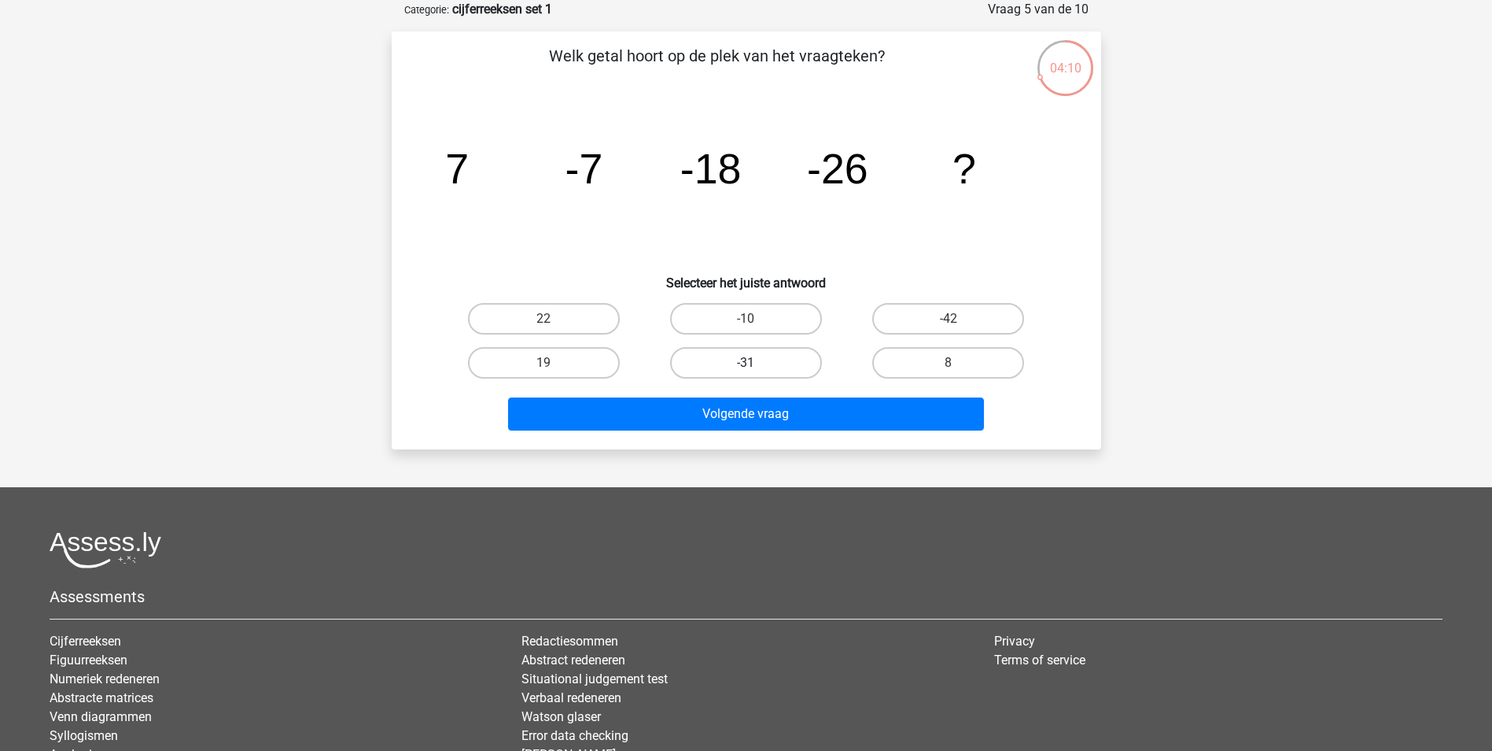
click at [753, 360] on label "-31" at bounding box center [746, 362] width 152 height 31
click at [753, 363] on input "-31" at bounding box center [751, 368] width 10 height 10
radio input "true"
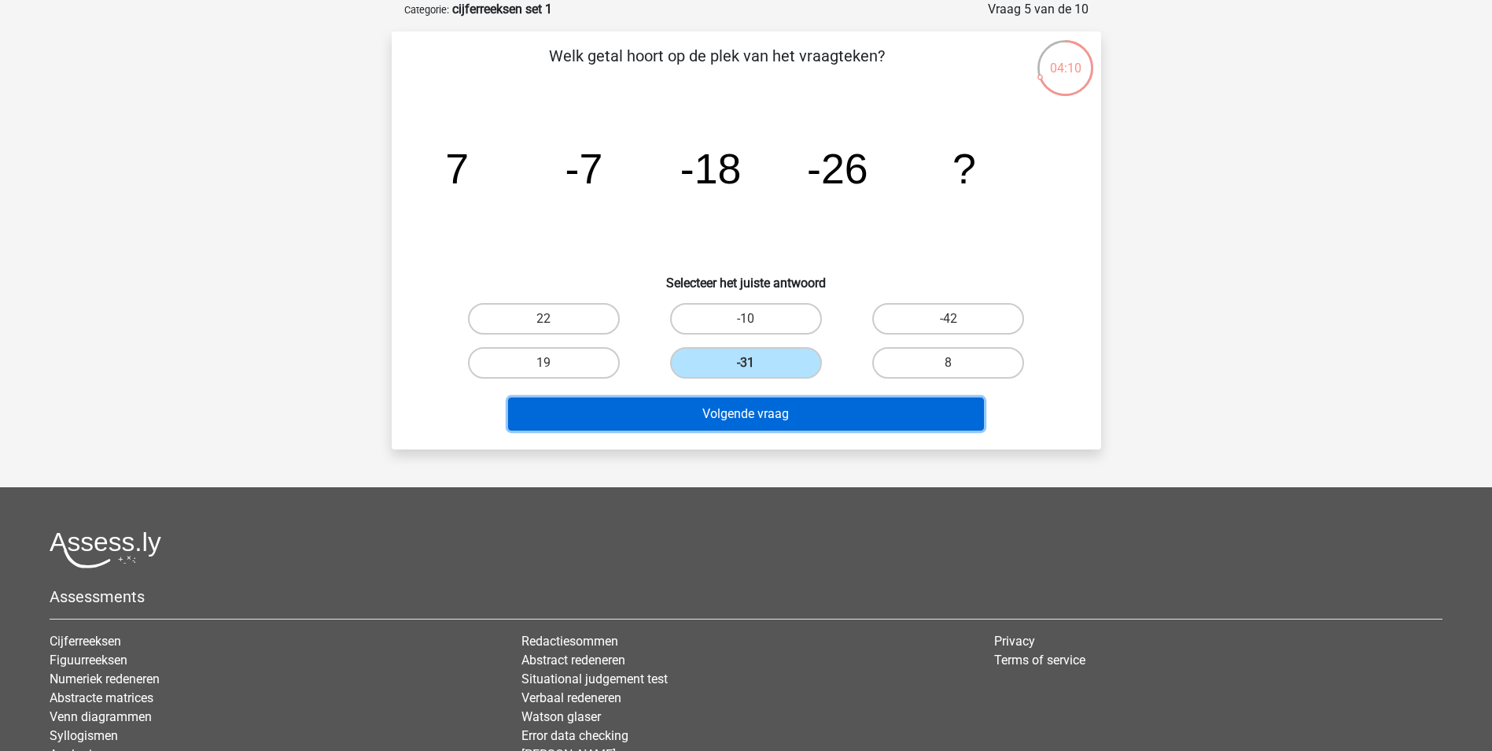
click at [752, 399] on button "Volgende vraag" at bounding box center [746, 413] width 476 height 33
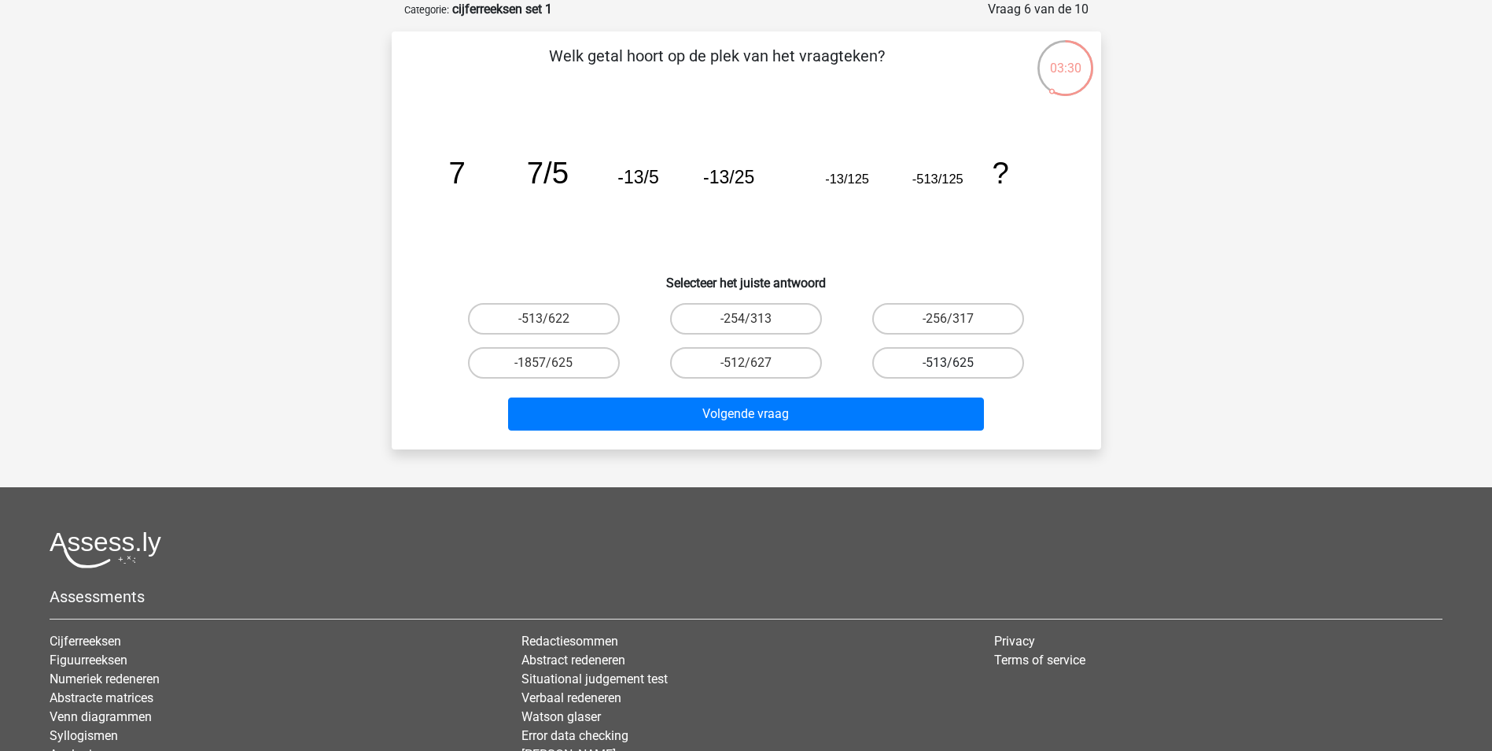
click at [924, 365] on label "-513/625" at bounding box center [948, 362] width 152 height 31
click at [949, 365] on input "-513/625" at bounding box center [954, 368] width 10 height 10
radio input "true"
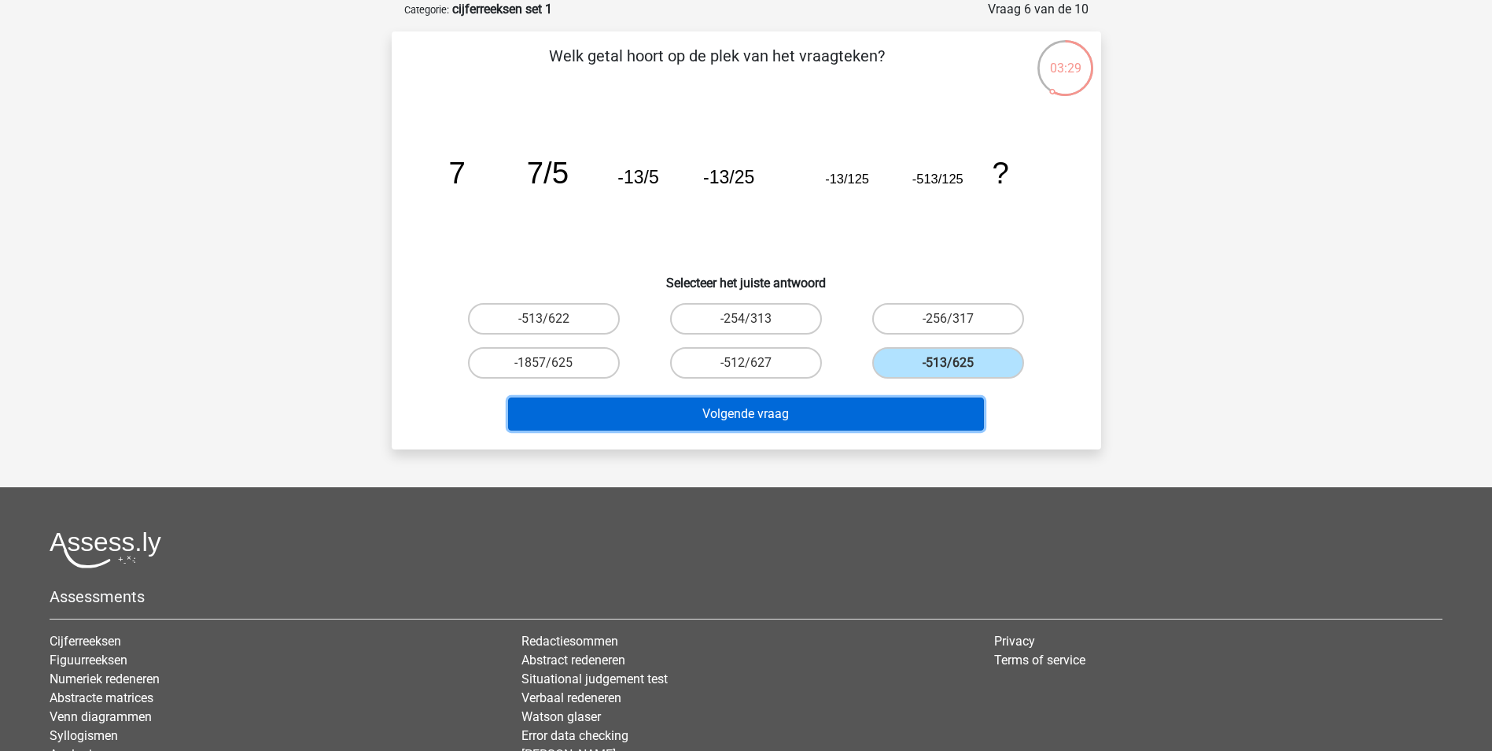
click at [873, 402] on button "Volgende vraag" at bounding box center [746, 413] width 476 height 33
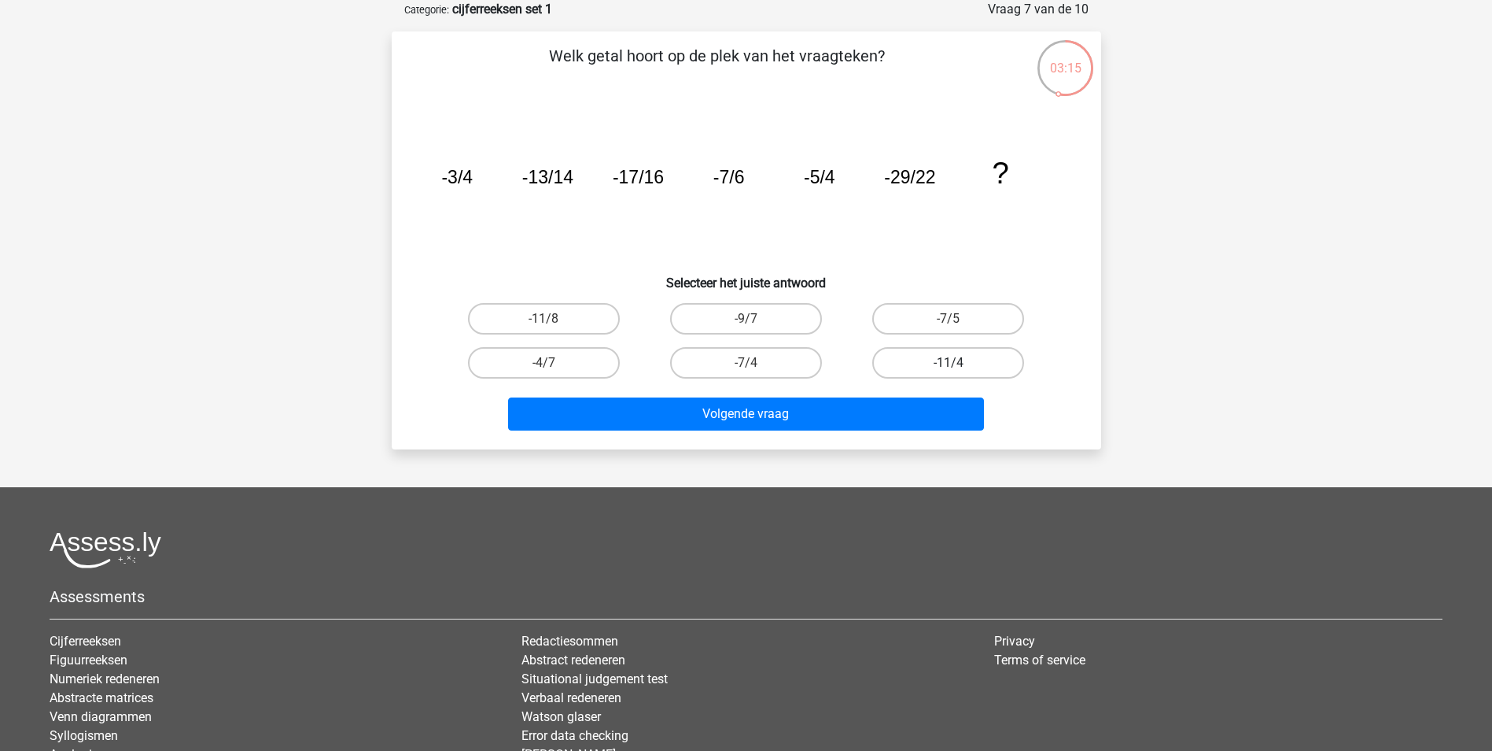
click at [917, 366] on label "-11/4" at bounding box center [948, 362] width 152 height 31
click at [949, 366] on input "-11/4" at bounding box center [954, 368] width 10 height 10
radio input "true"
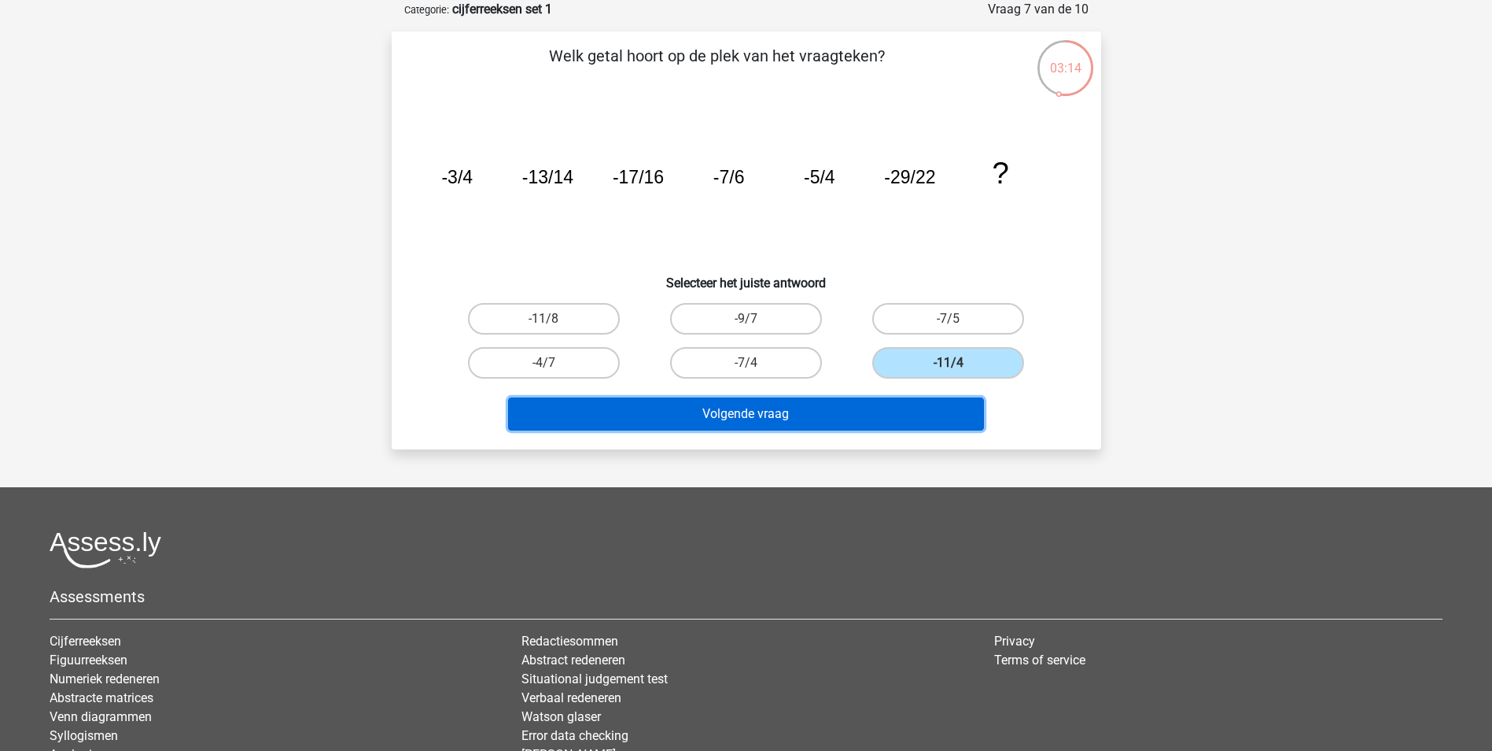
click at [878, 402] on button "Volgende vraag" at bounding box center [746, 413] width 476 height 33
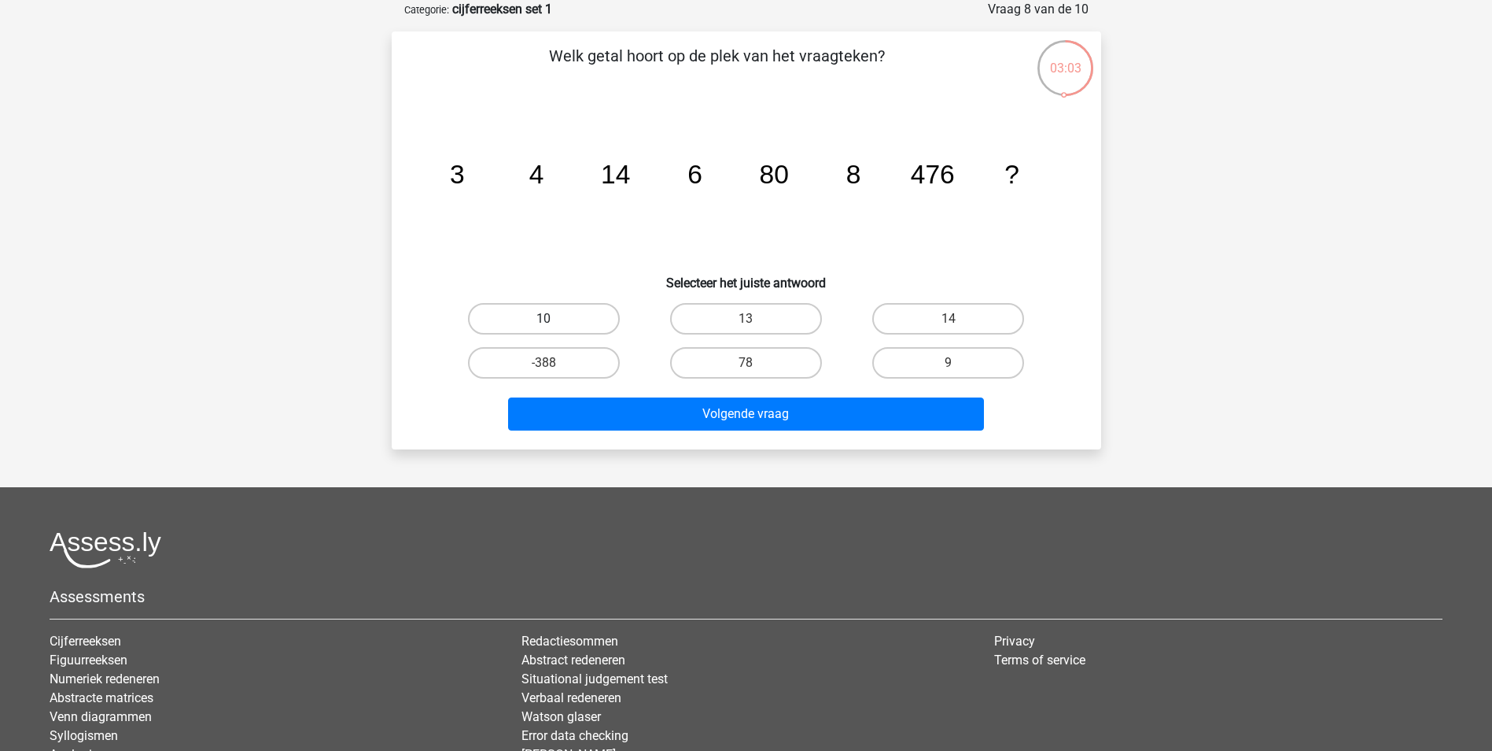
click at [523, 323] on label "10" at bounding box center [544, 318] width 152 height 31
click at [544, 323] on input "10" at bounding box center [549, 324] width 10 height 10
radio input "true"
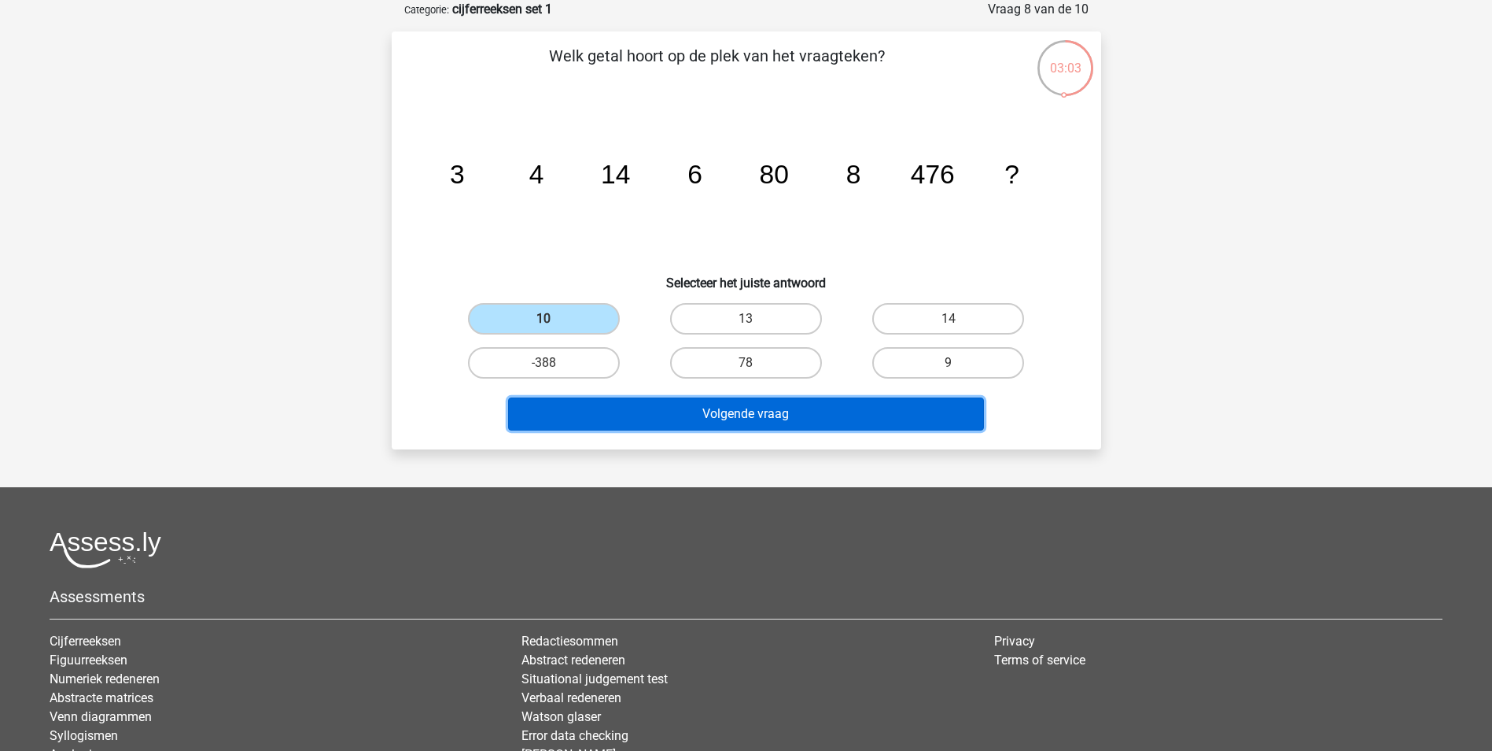
click at [606, 420] on button "Volgende vraag" at bounding box center [746, 413] width 476 height 33
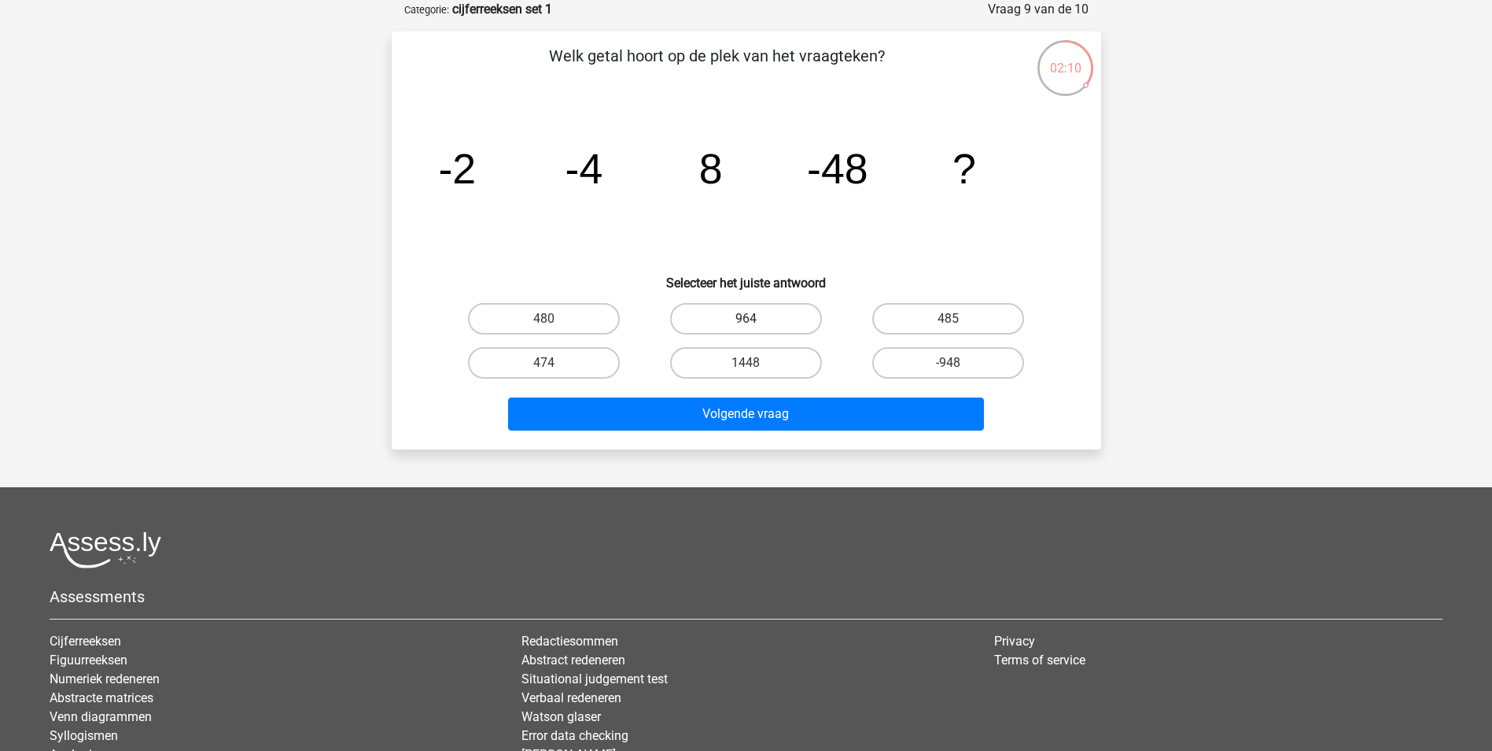
click at [740, 305] on label "964" at bounding box center [746, 318] width 152 height 31
click at [746, 319] on input "964" at bounding box center [751, 324] width 10 height 10
radio input "true"
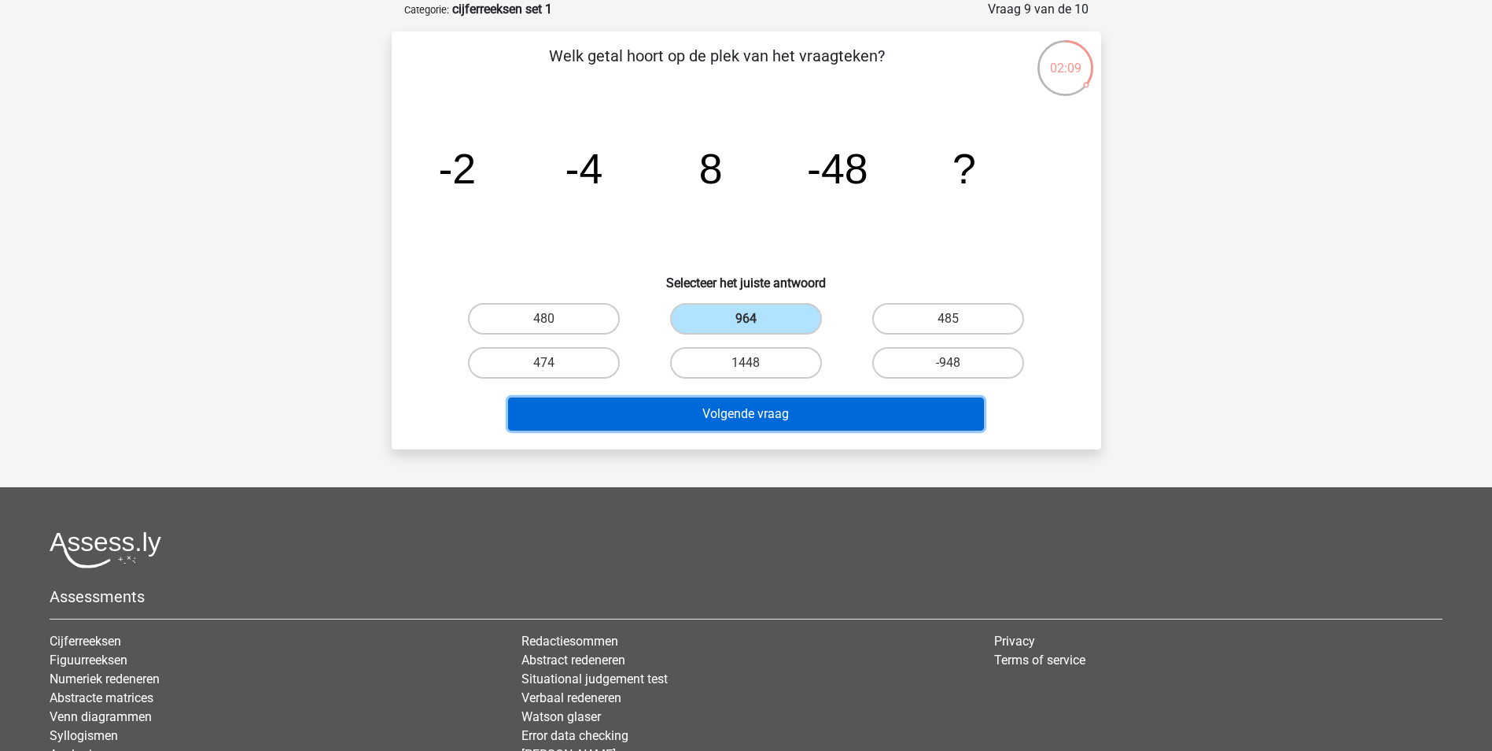
click at [768, 408] on button "Volgende vraag" at bounding box center [746, 413] width 476 height 33
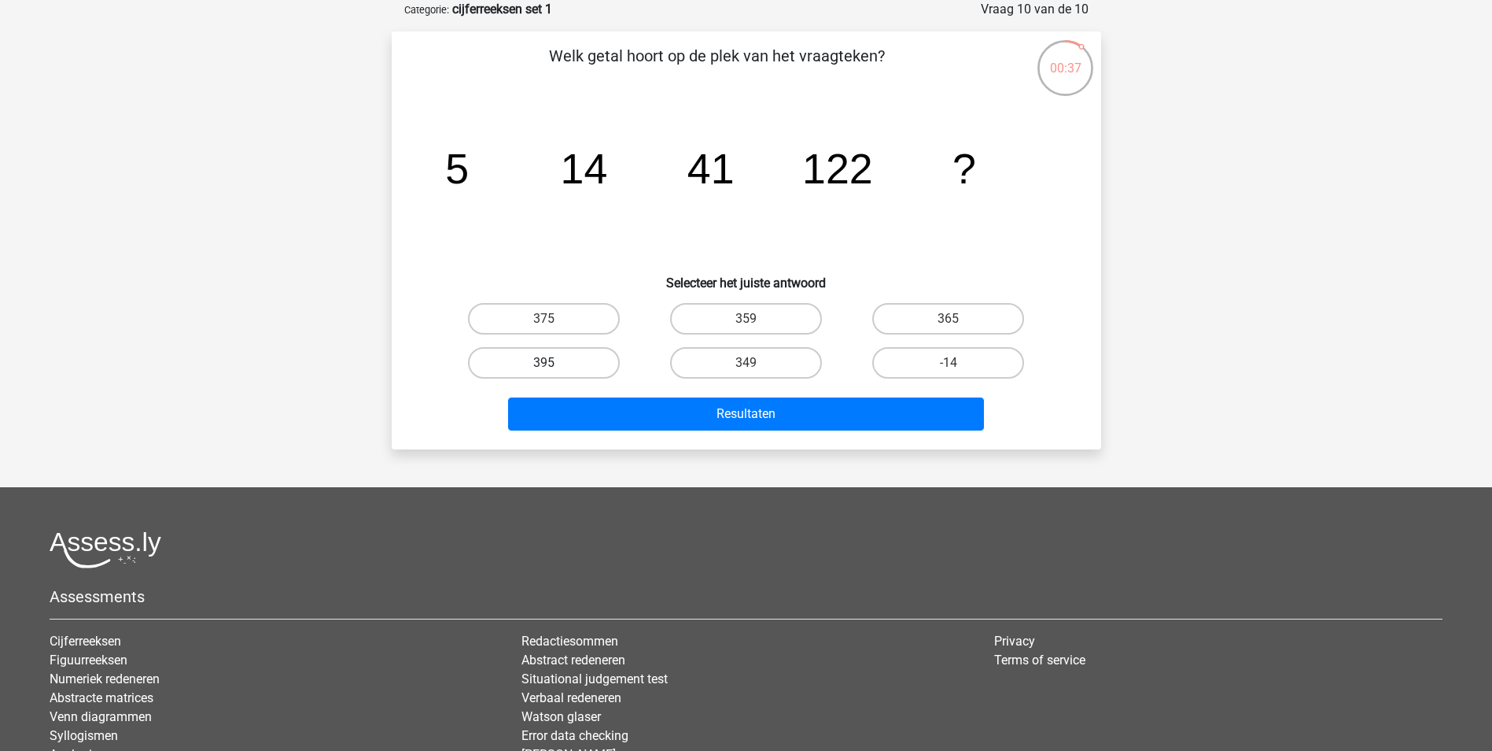
click at [572, 367] on label "395" at bounding box center [544, 362] width 152 height 31
click at [554, 367] on input "395" at bounding box center [549, 368] width 10 height 10
radio input "true"
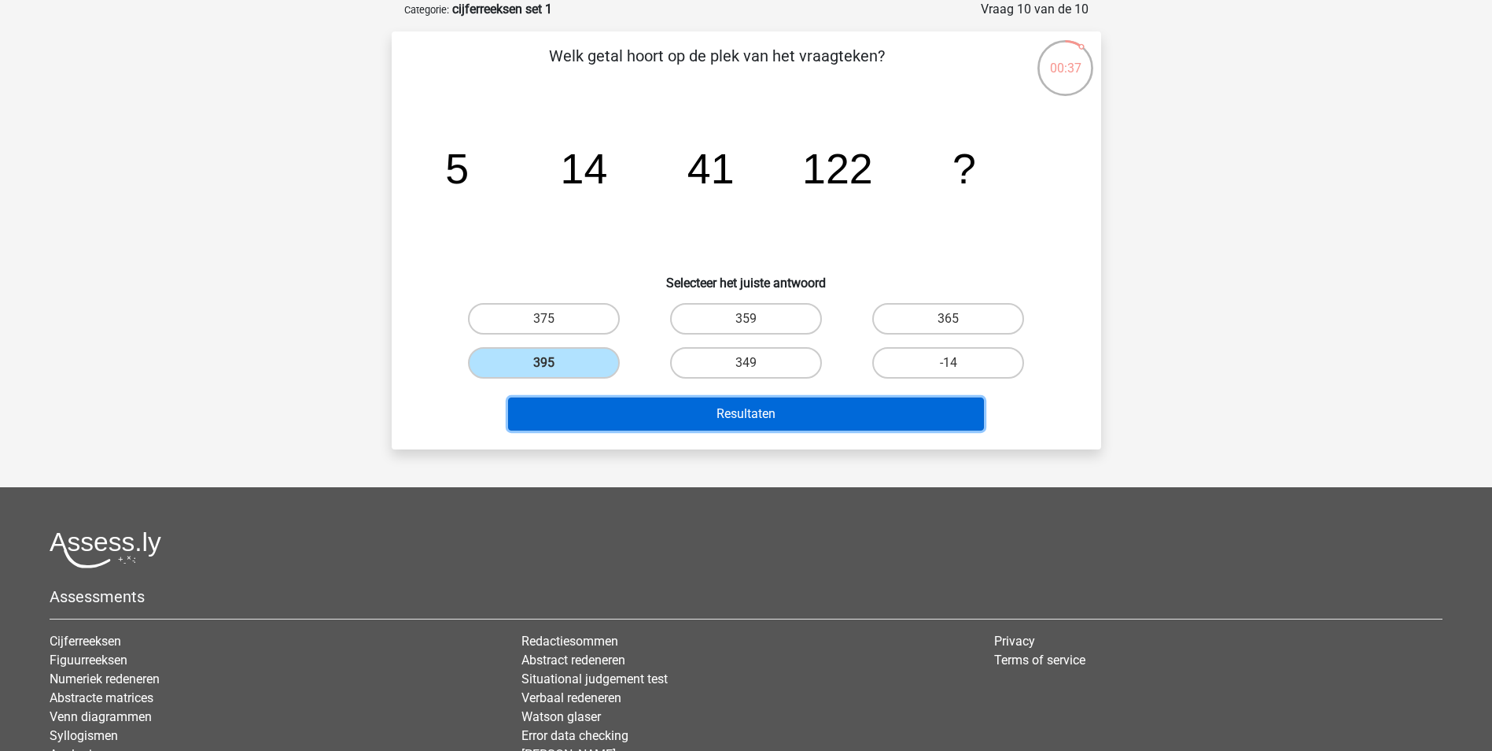
click at [612, 417] on button "Resultaten" at bounding box center [746, 413] width 476 height 33
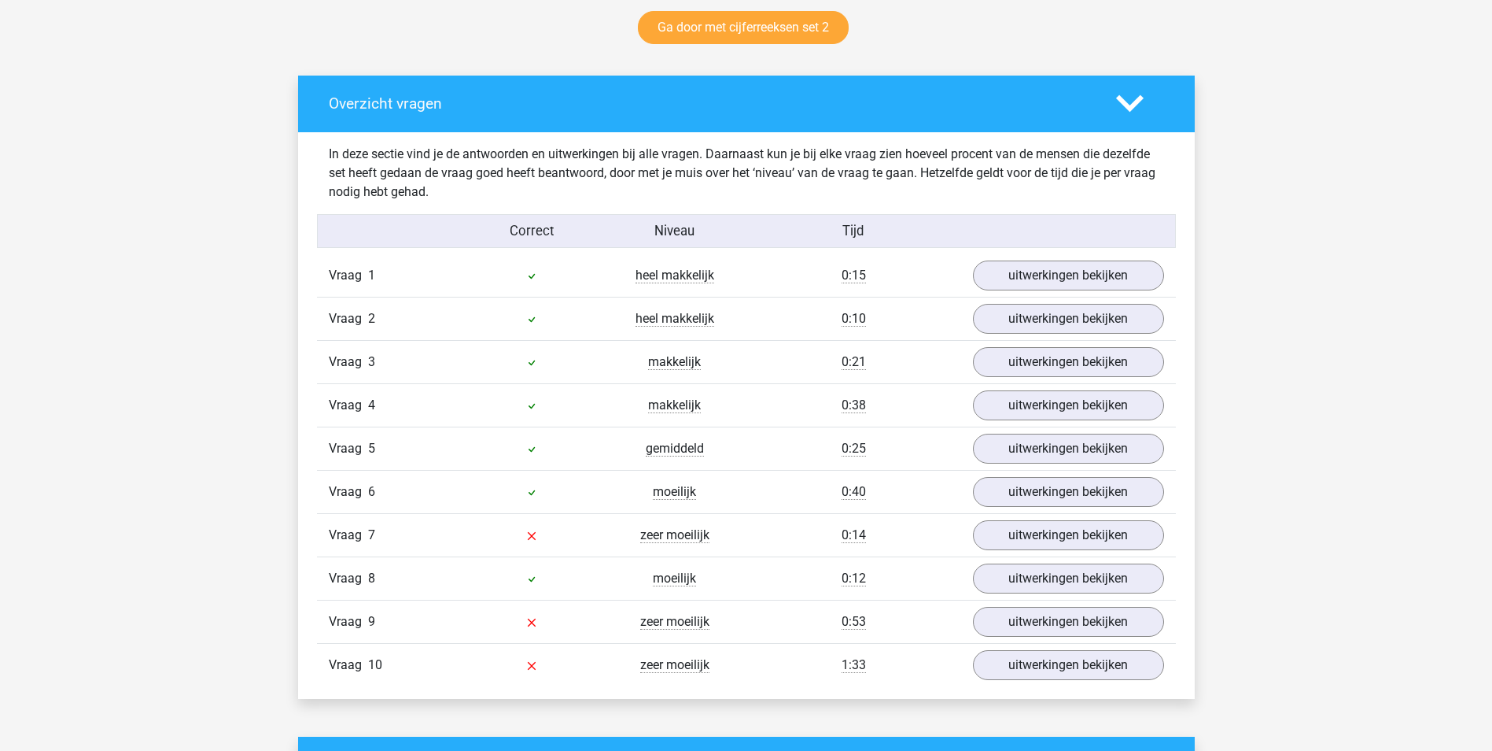
scroll to position [865, 0]
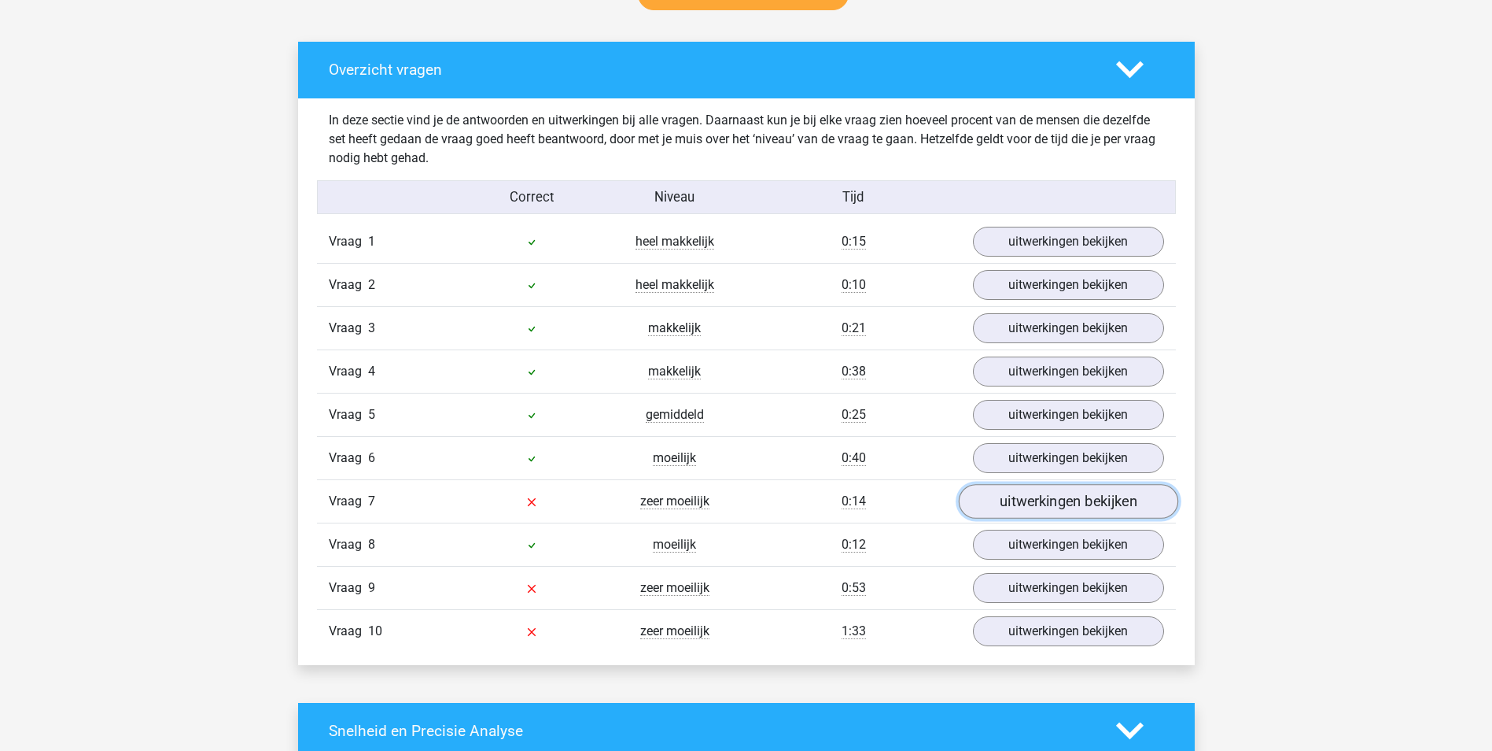
click at [1024, 509] on link "uitwerkingen bekijken" at bounding box center [1067, 501] width 219 height 35
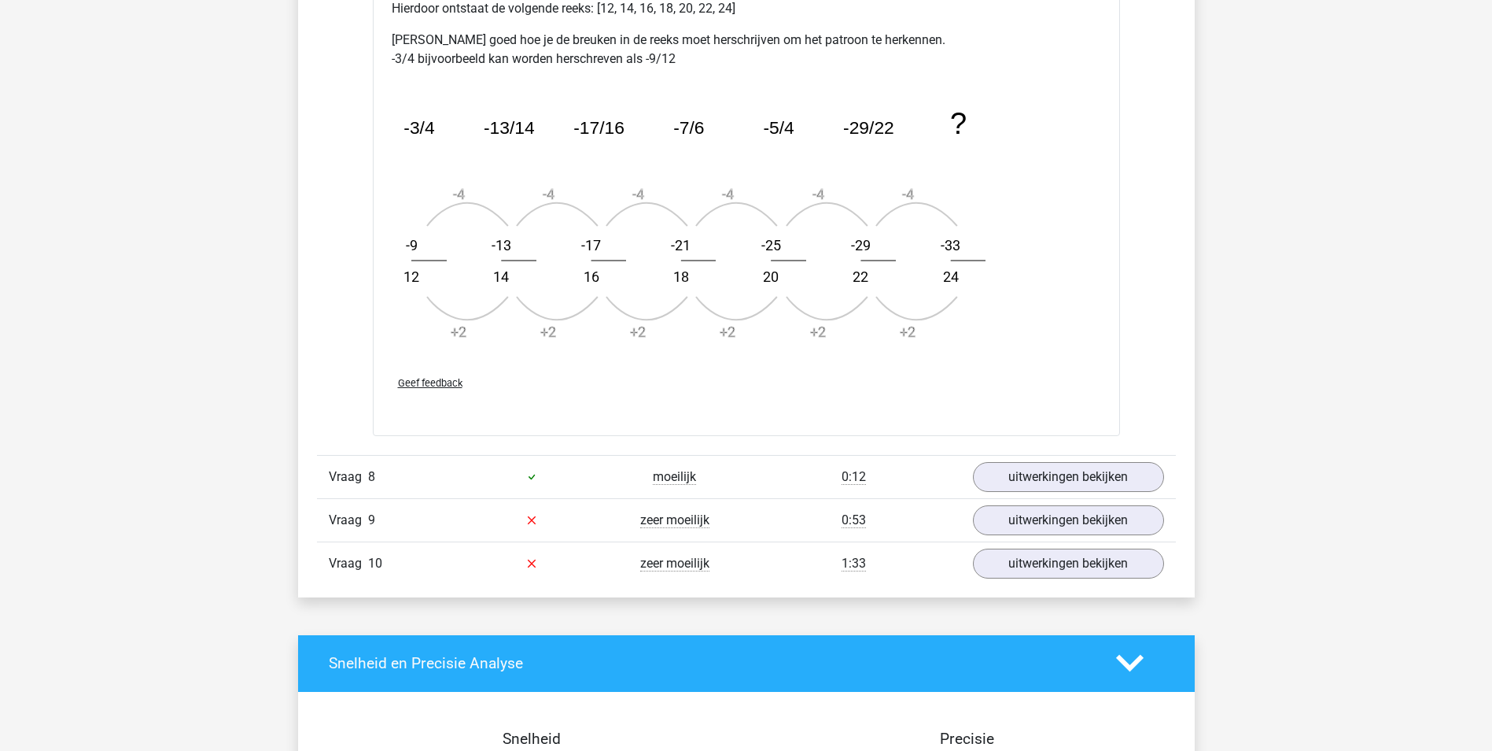
scroll to position [1967, 0]
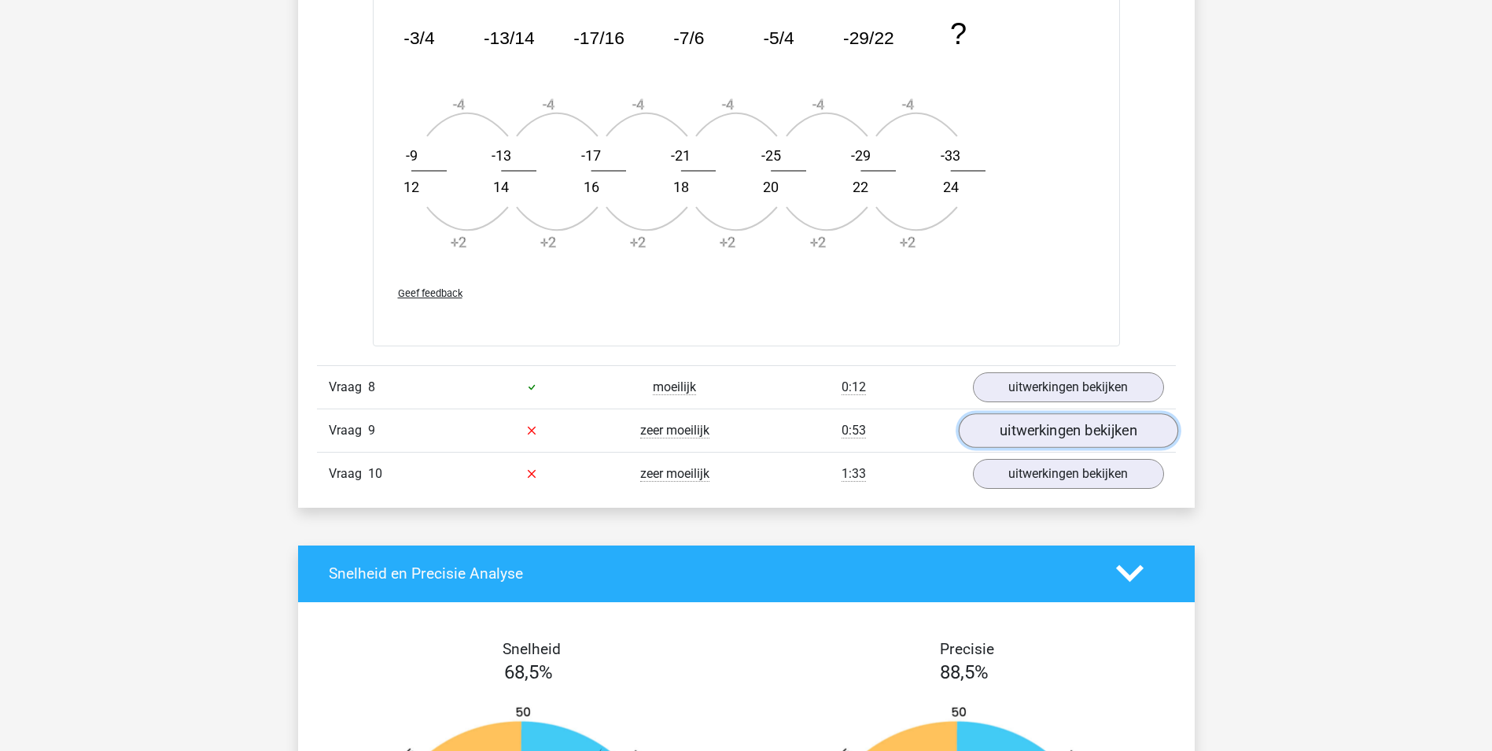
click at [1053, 444] on link "uitwerkingen bekijken" at bounding box center [1067, 430] width 219 height 35
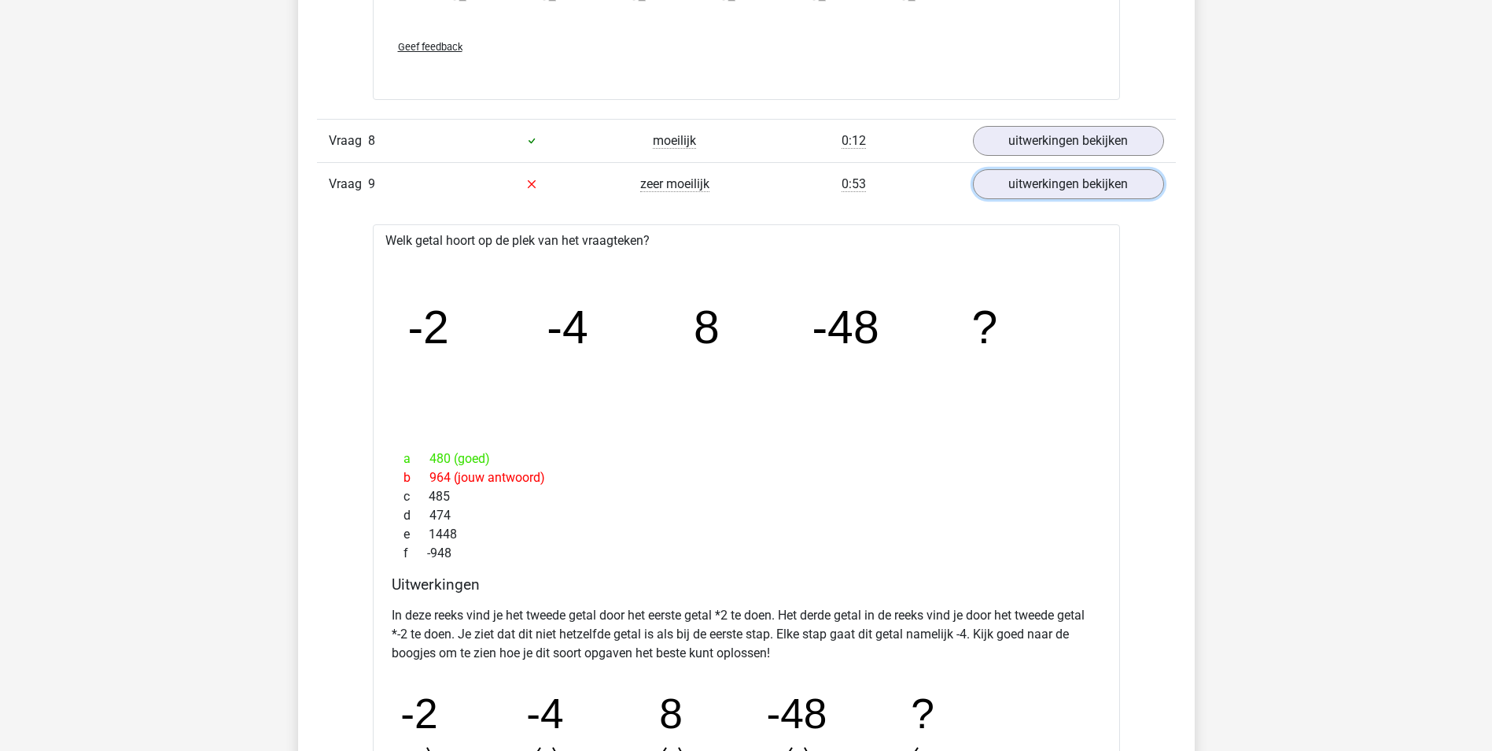
scroll to position [2203, 0]
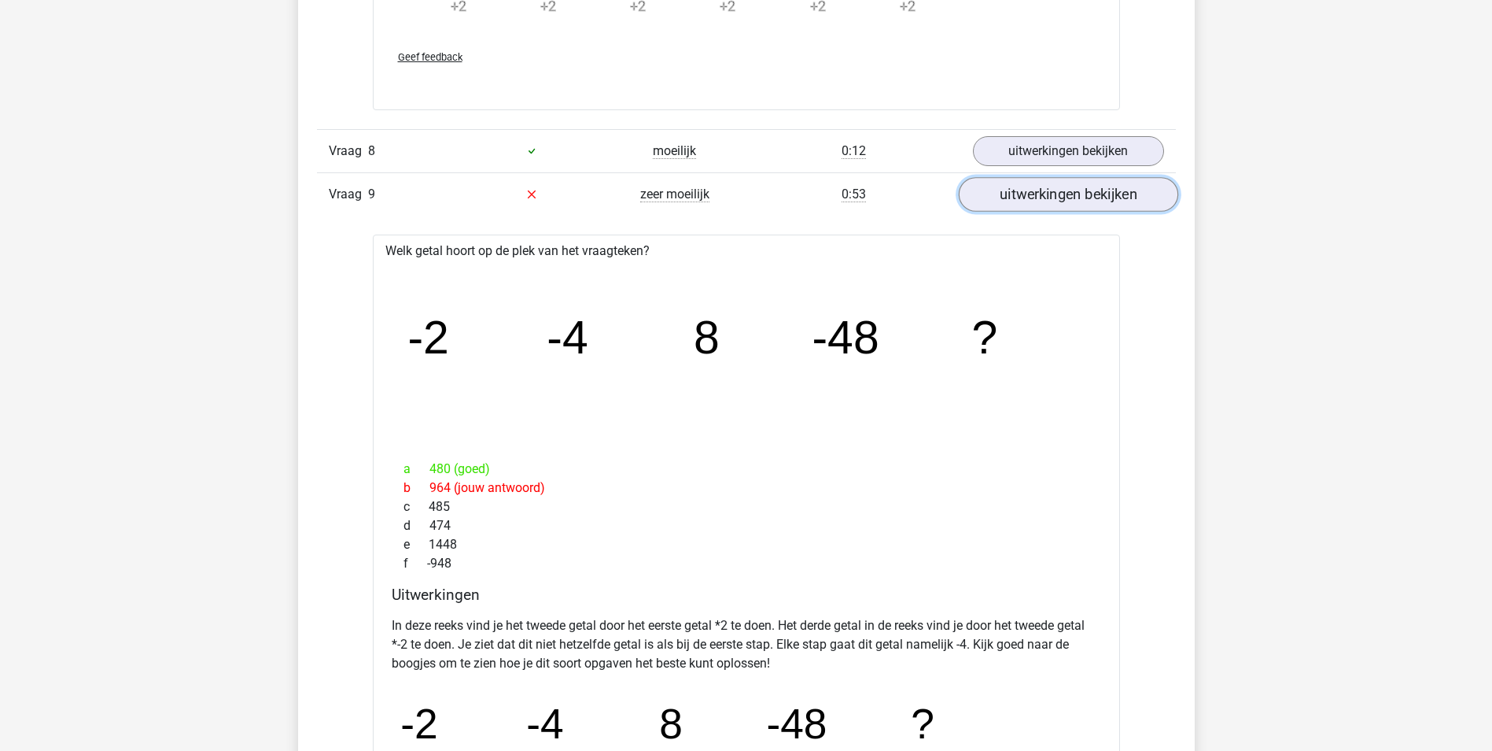
click at [1094, 188] on link "uitwerkingen bekijken" at bounding box center [1067, 194] width 219 height 35
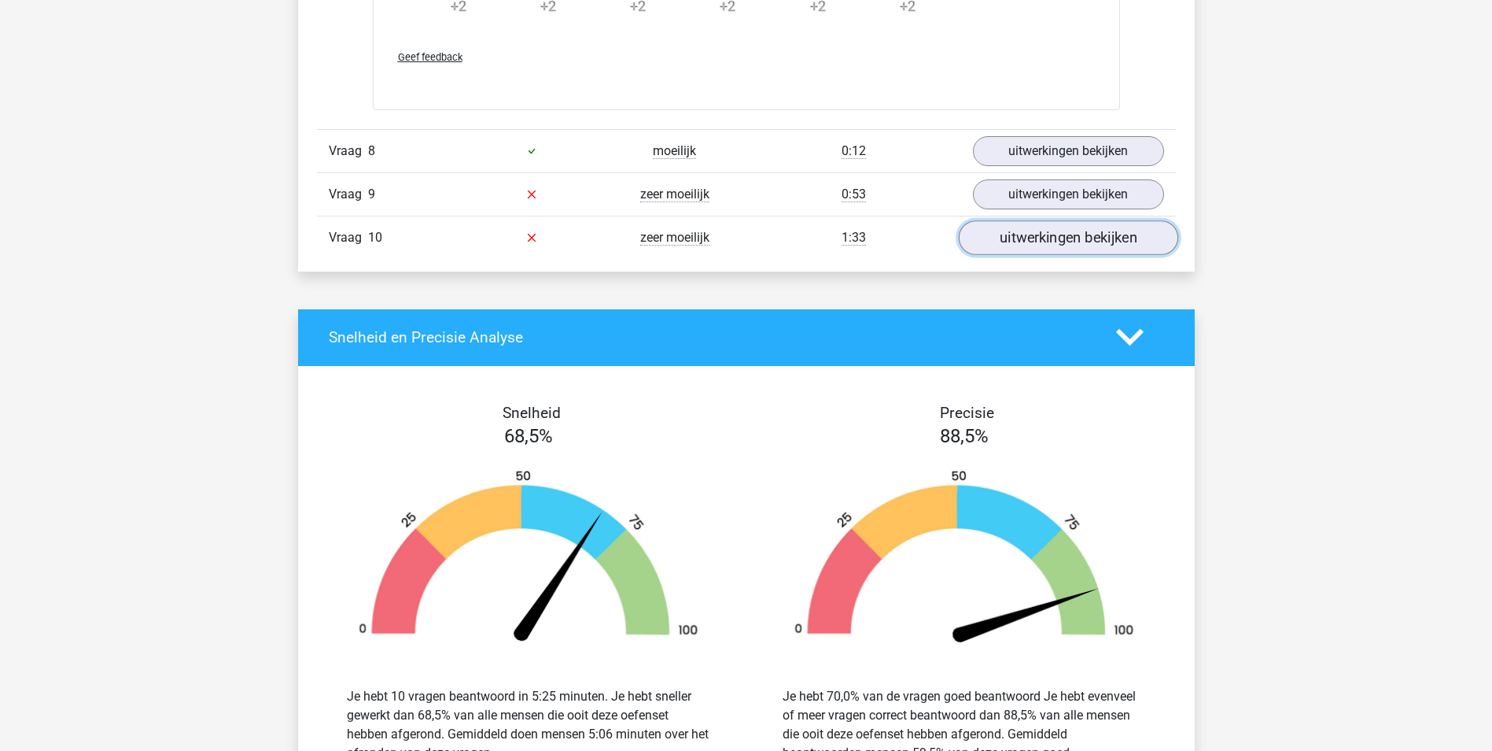
click at [1066, 232] on link "uitwerkingen bekijken" at bounding box center [1067, 237] width 219 height 35
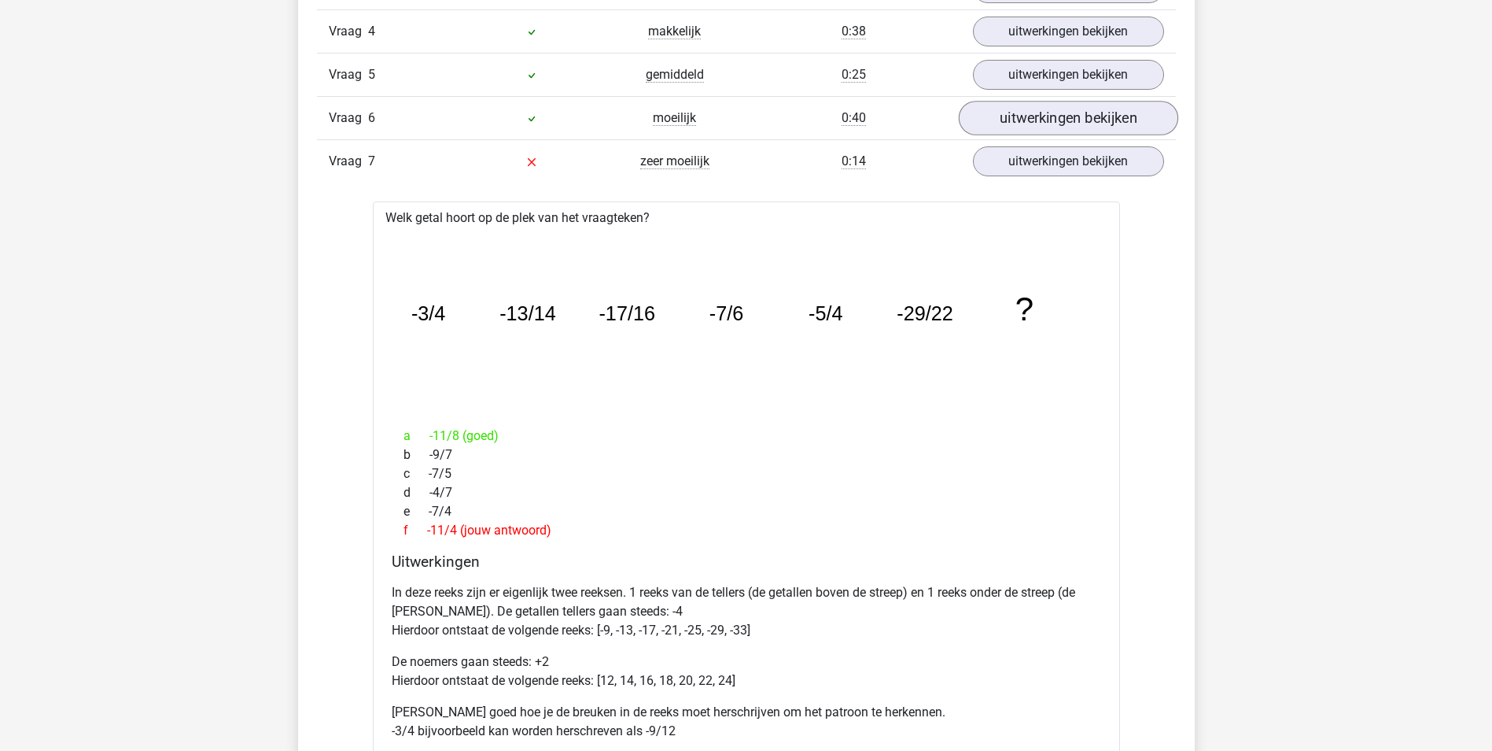
scroll to position [1101, 0]
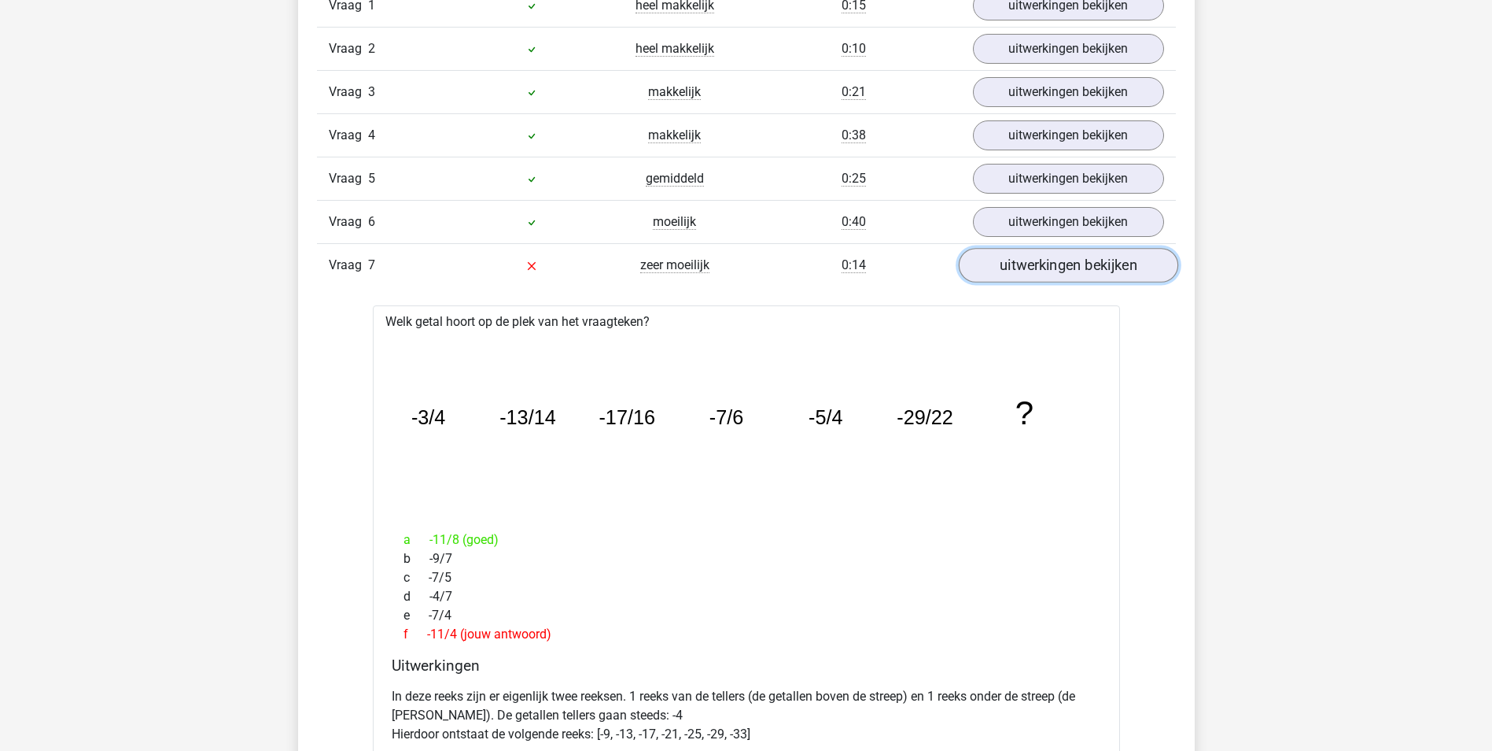
click at [1045, 253] on link "uitwerkingen bekijken" at bounding box center [1067, 265] width 219 height 35
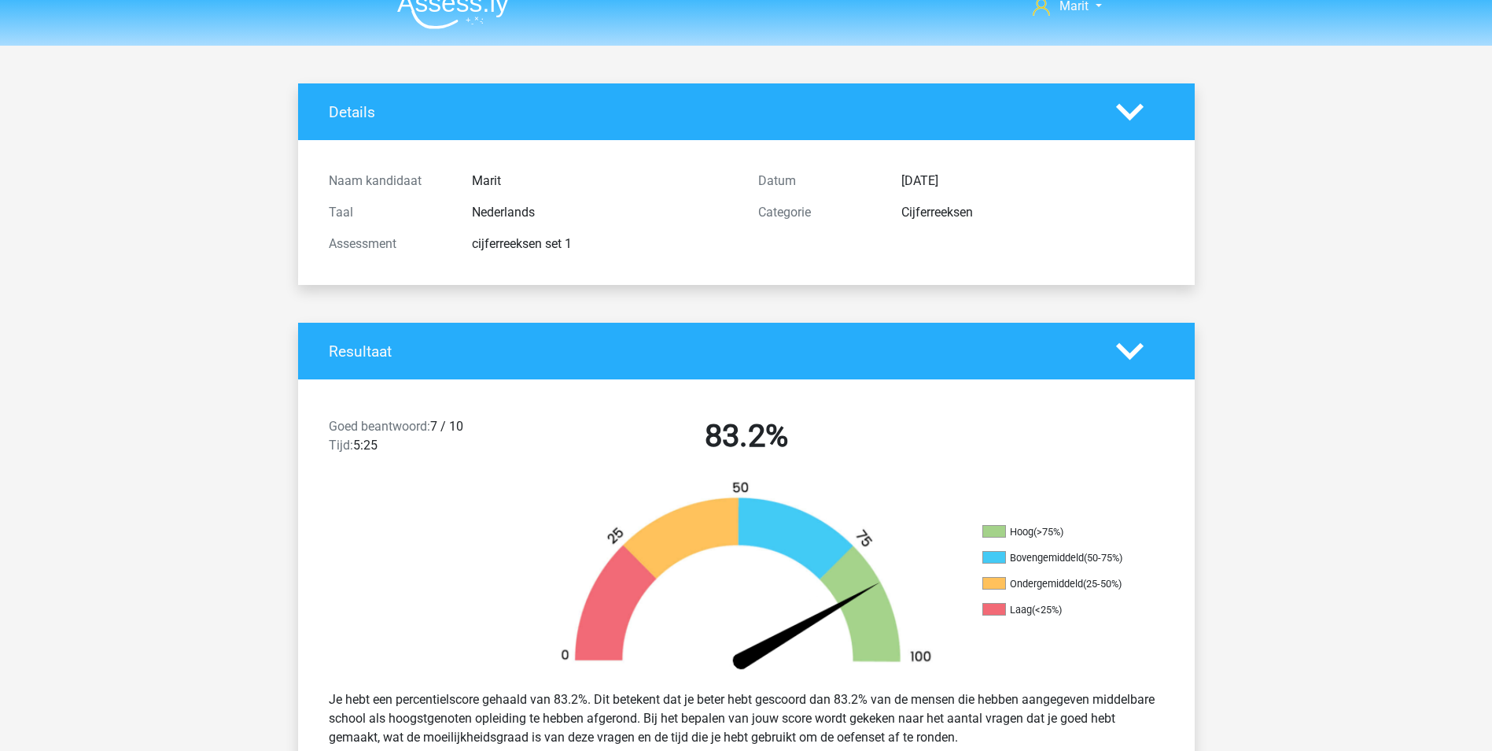
scroll to position [0, 0]
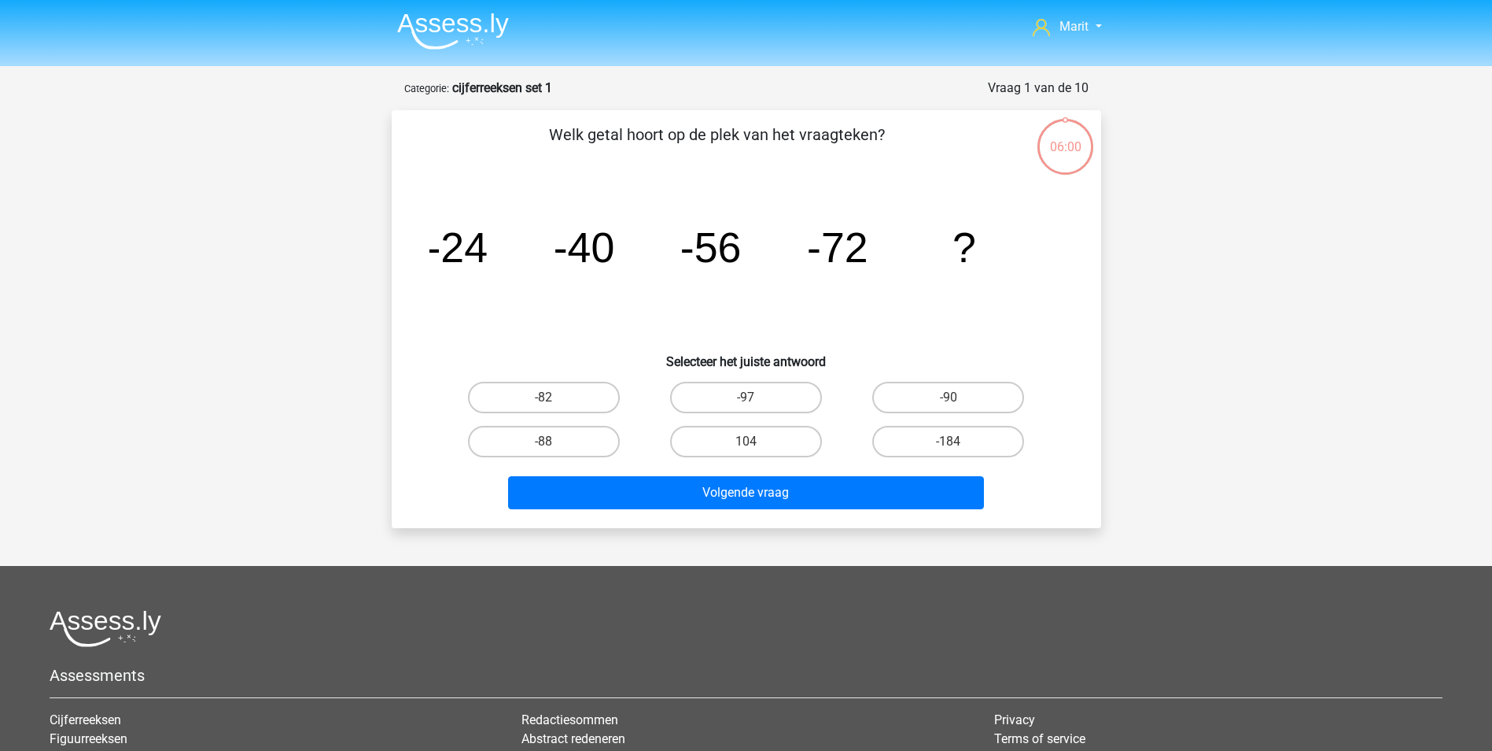
scroll to position [79, 0]
